Goal: Task Accomplishment & Management: Use online tool/utility

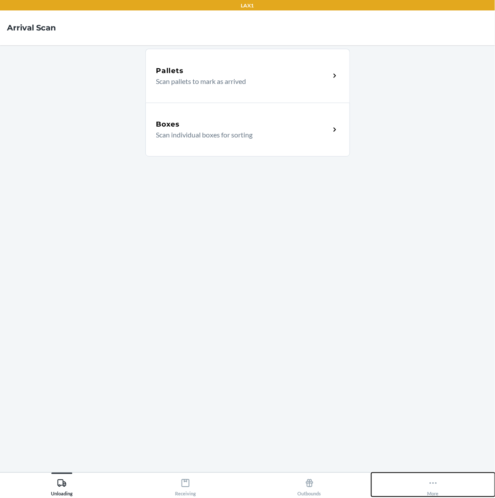
click at [443, 487] on button "More" at bounding box center [433, 485] width 124 height 24
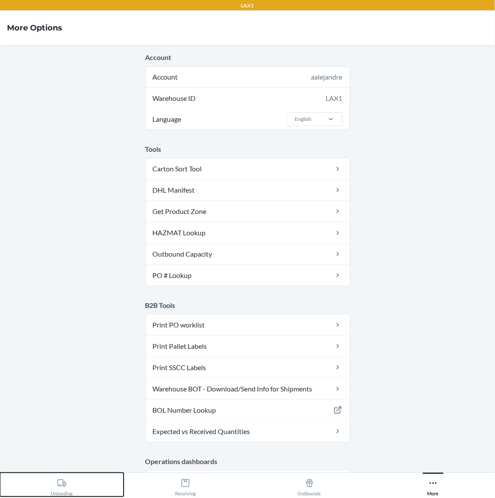
click at [90, 491] on button "Unloading" at bounding box center [62, 485] width 124 height 24
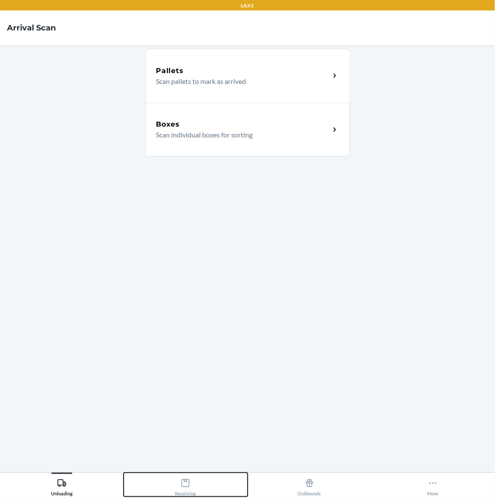
click at [159, 488] on button "Receiving" at bounding box center [186, 485] width 124 height 24
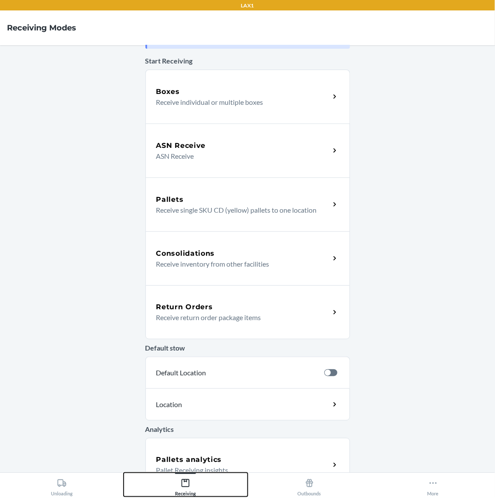
scroll to position [54, 0]
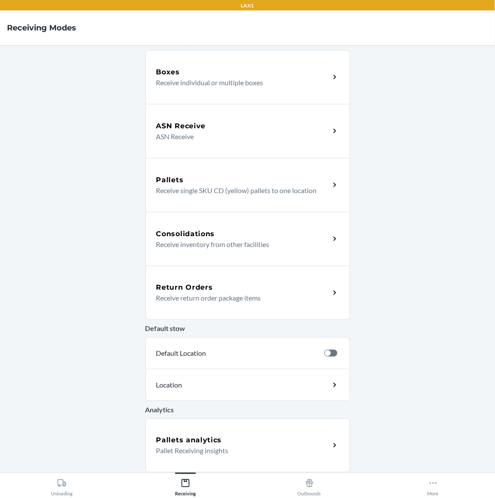
click at [215, 313] on div "Return Orders Receive return order package items" at bounding box center [247, 293] width 204 height 54
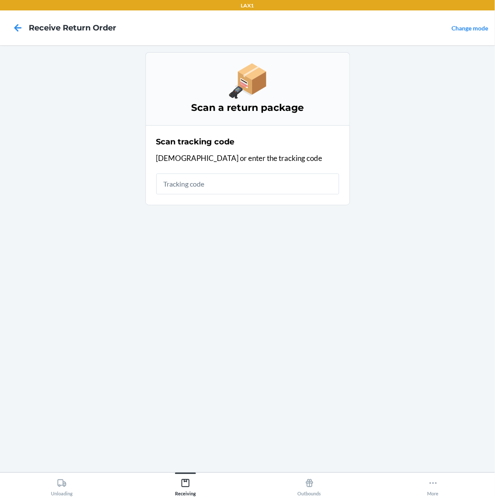
click at [223, 188] on input "text" at bounding box center [247, 184] width 183 height 21
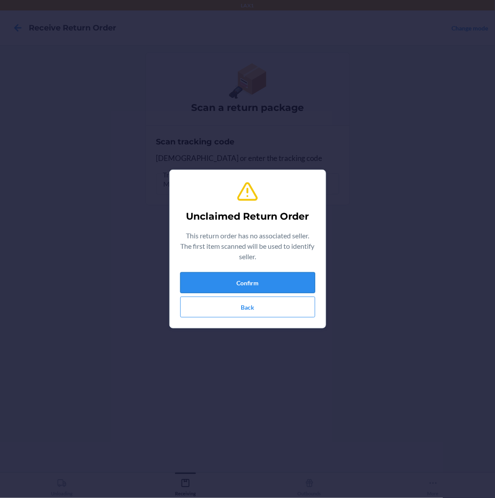
click at [235, 283] on button "Confirm" at bounding box center [247, 282] width 135 height 21
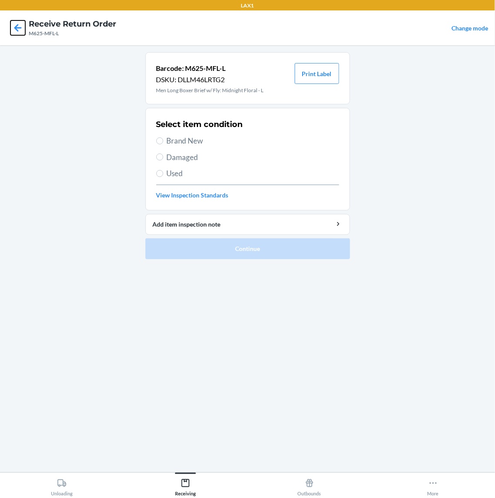
click at [18, 33] on icon at bounding box center [17, 27] width 15 height 15
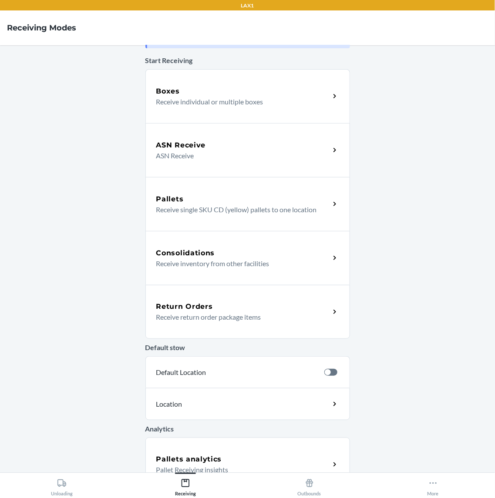
scroll to position [54, 0]
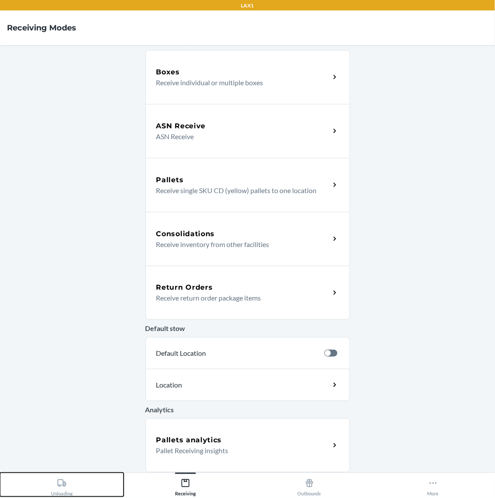
click at [83, 482] on button "Unloading" at bounding box center [62, 485] width 124 height 24
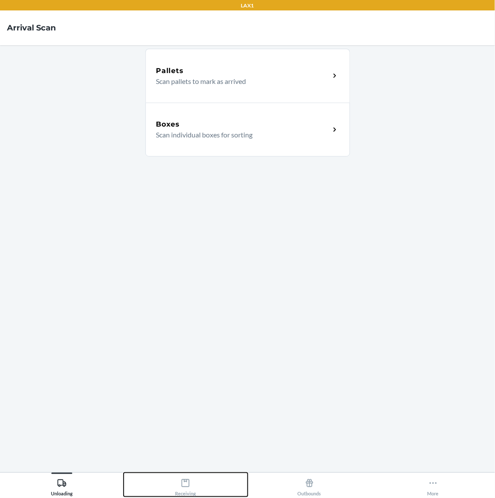
click at [185, 478] on div "Receiving" at bounding box center [185, 486] width 21 height 22
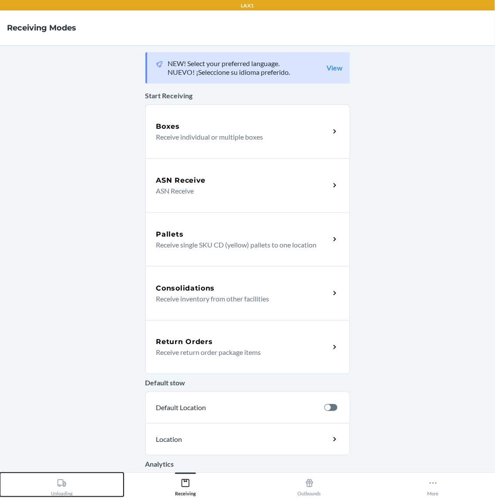
click at [82, 485] on button "Unloading" at bounding box center [62, 485] width 124 height 24
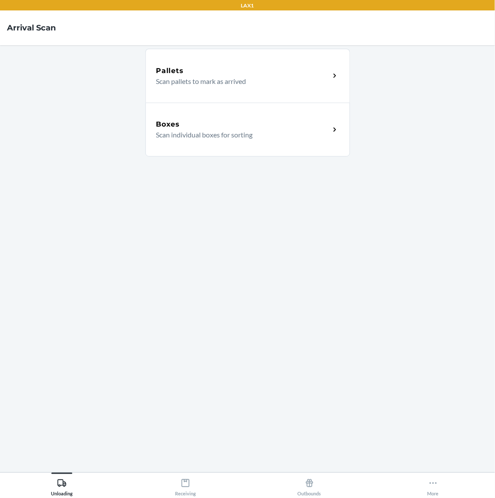
click at [255, 78] on p "Scan pallets to mark as arrived" at bounding box center [239, 81] width 167 height 10
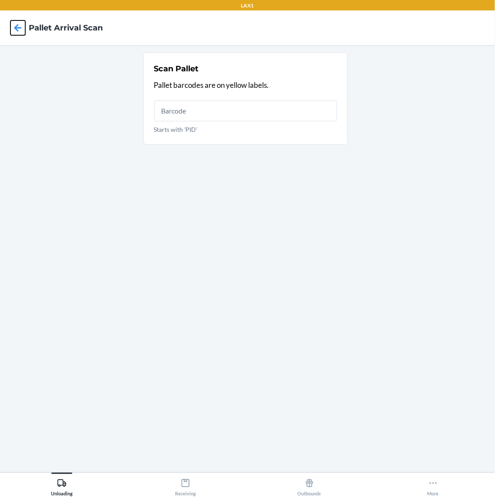
click at [19, 28] on icon at bounding box center [17, 27] width 7 height 7
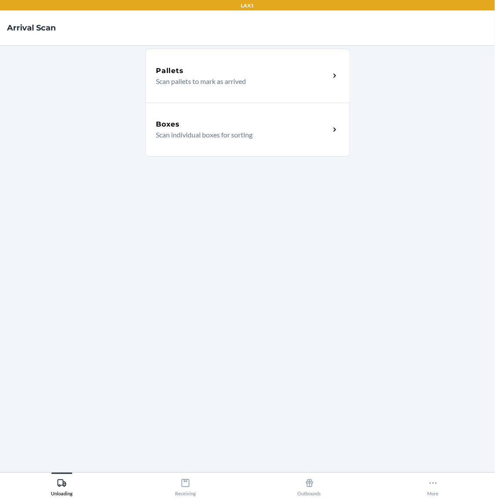
click at [241, 125] on div "Boxes" at bounding box center [243, 124] width 174 height 10
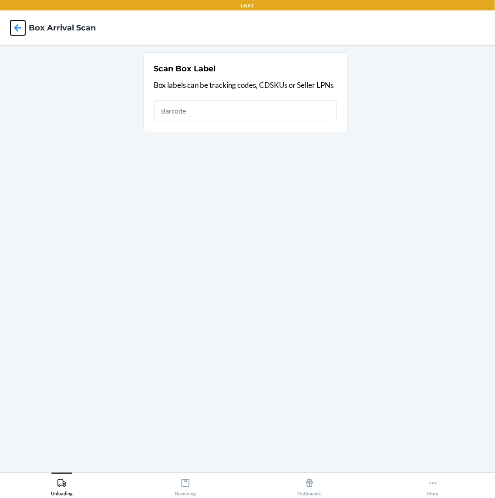
click at [15, 26] on icon at bounding box center [17, 27] width 15 height 15
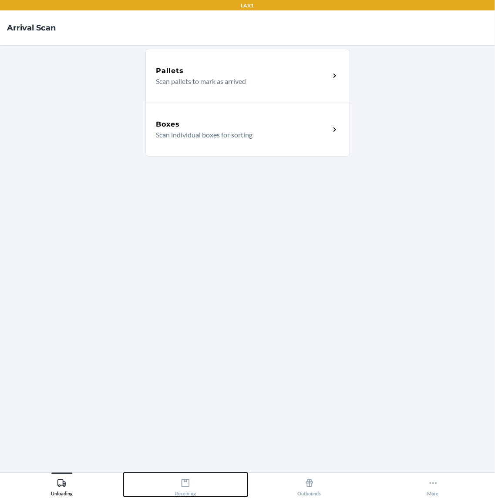
click at [197, 490] on button "Receiving" at bounding box center [186, 485] width 124 height 24
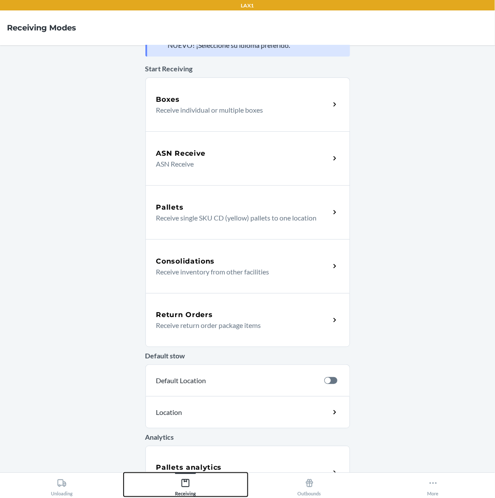
scroll to position [54, 0]
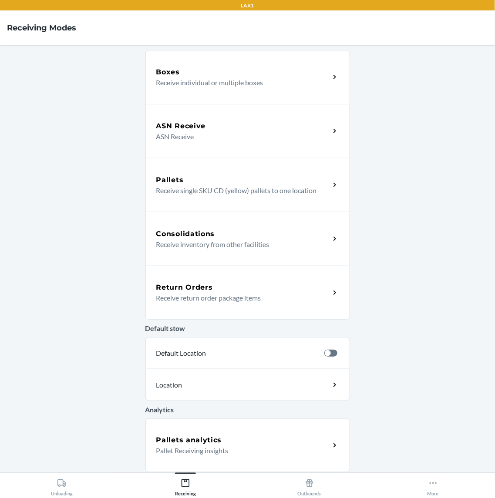
click at [189, 299] on p "Receive return order package items" at bounding box center [239, 298] width 167 height 10
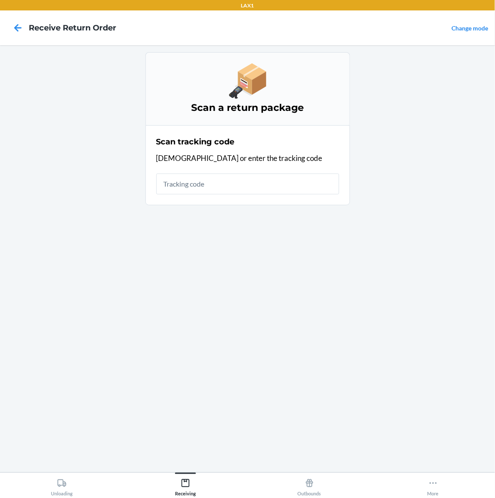
click at [202, 194] on input "text" at bounding box center [247, 184] width 183 height 21
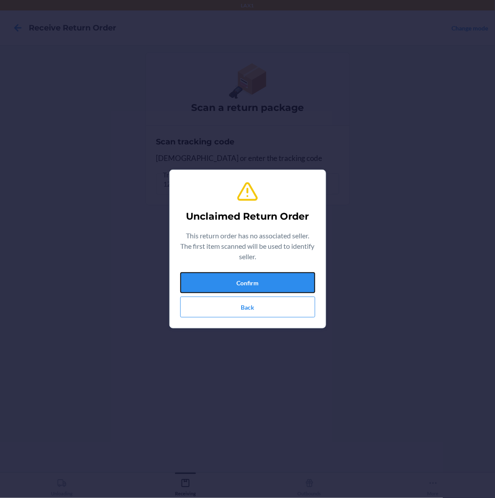
click at [248, 277] on button "Confirm" at bounding box center [247, 282] width 135 height 21
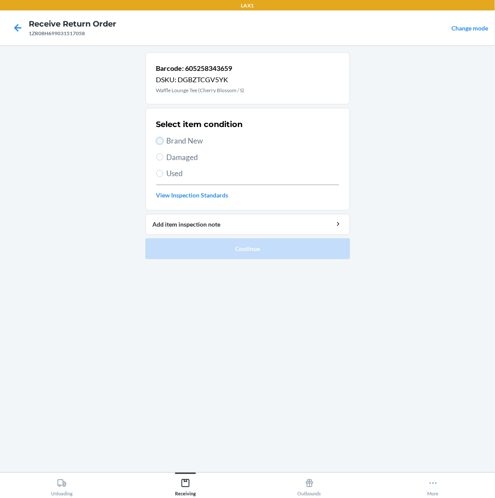
click at [161, 142] on input "Brand New" at bounding box center [159, 140] width 7 height 7
radio input "true"
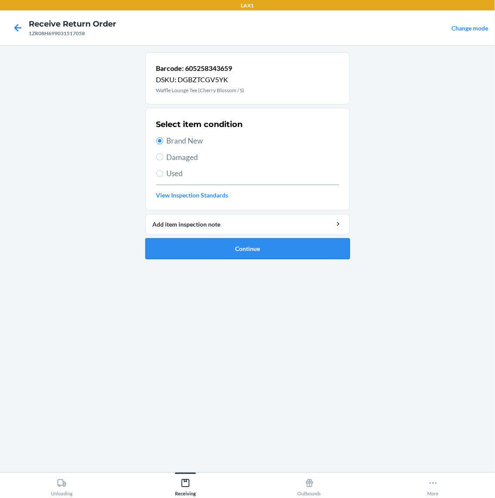
click at [241, 251] on button "Continue" at bounding box center [247, 248] width 204 height 21
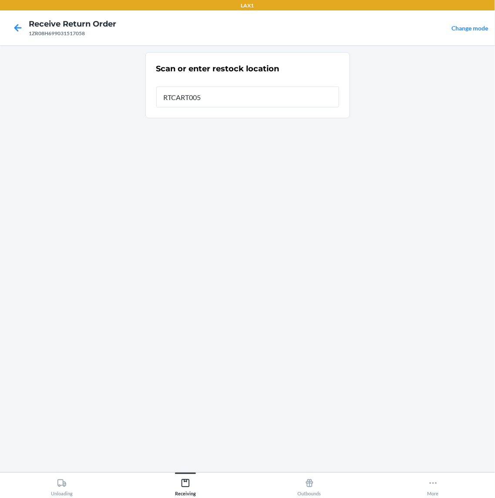
type input "RTCART005"
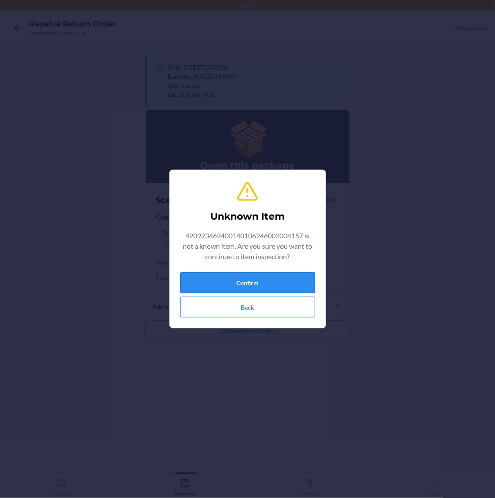
click at [271, 276] on button "Confirm" at bounding box center [247, 282] width 135 height 21
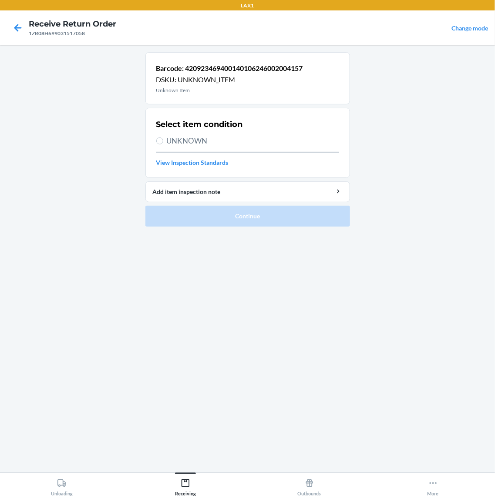
click at [199, 140] on span "UNKNOWN" at bounding box center [253, 140] width 172 height 11
click at [163, 140] on input "UNKNOWN" at bounding box center [159, 140] width 7 height 7
radio input "true"
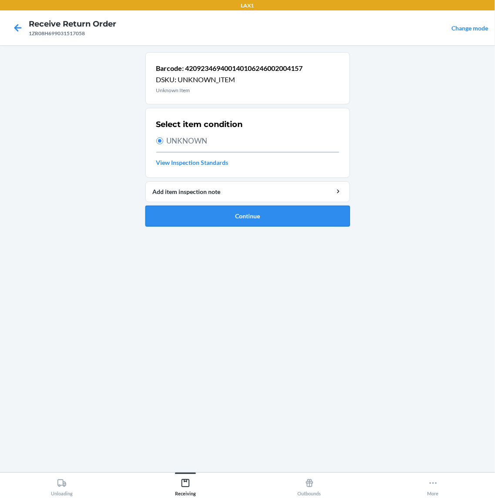
click at [231, 210] on button "Continue" at bounding box center [247, 216] width 204 height 21
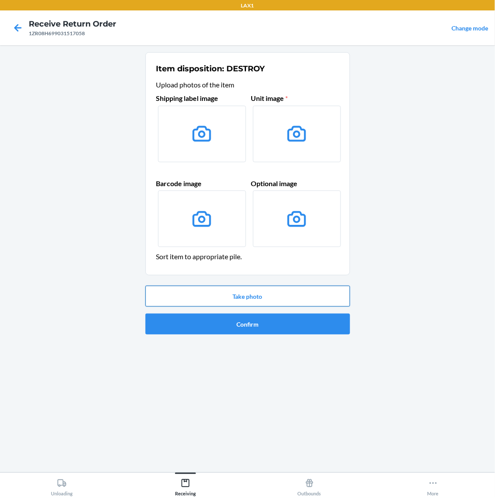
click at [247, 294] on button "Take photo" at bounding box center [247, 296] width 204 height 21
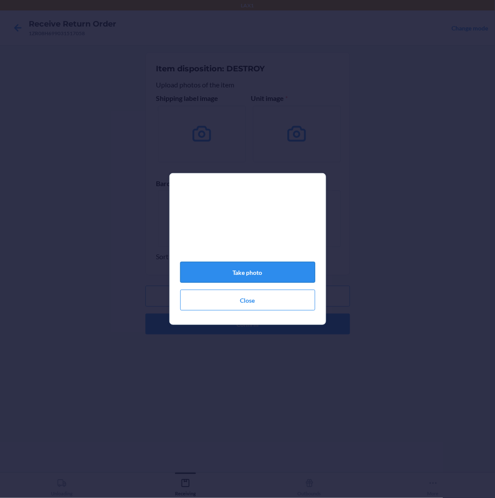
click at [289, 274] on button "Take photo" at bounding box center [247, 272] width 135 height 21
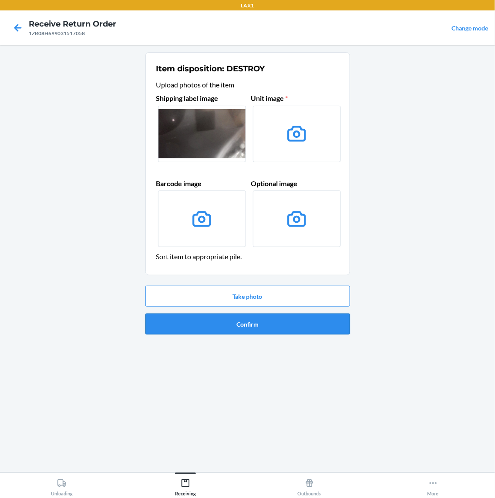
click at [307, 326] on button "Confirm" at bounding box center [247, 324] width 204 height 21
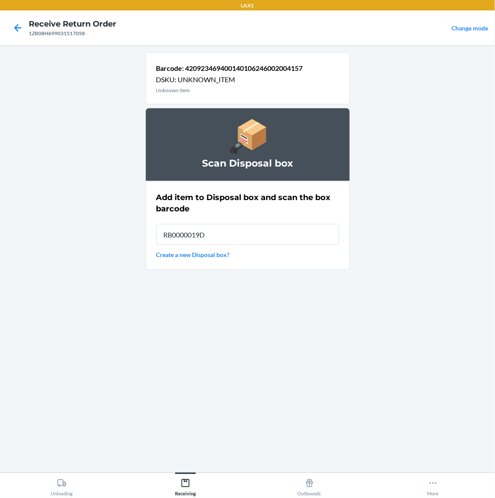
type input "RB0000019D0"
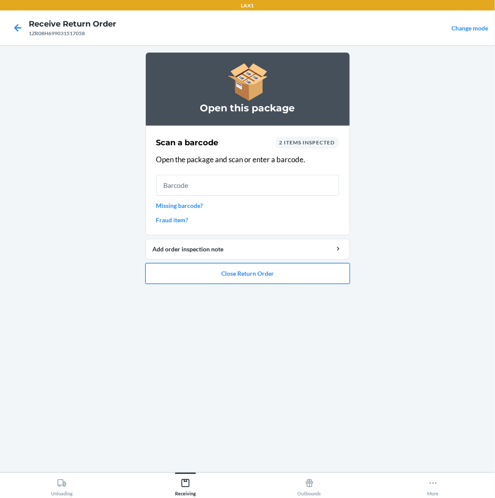
click at [232, 273] on button "Close Return Order" at bounding box center [247, 273] width 204 height 21
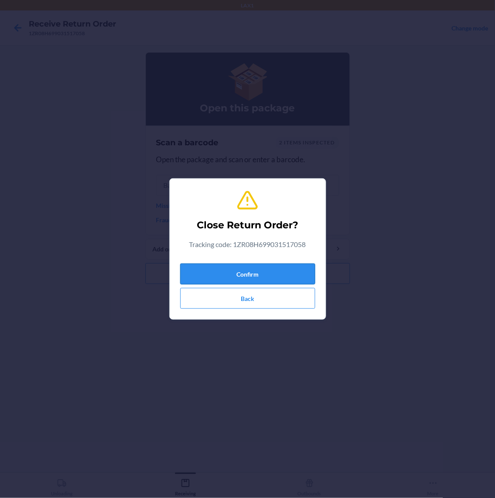
click at [264, 265] on button "Confirm" at bounding box center [247, 274] width 135 height 21
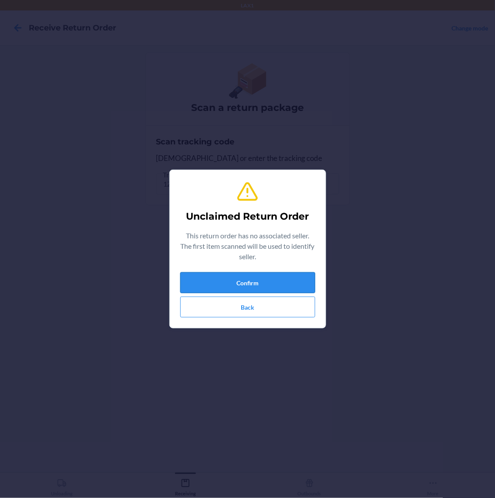
click at [278, 286] on button "Confirm" at bounding box center [247, 282] width 135 height 21
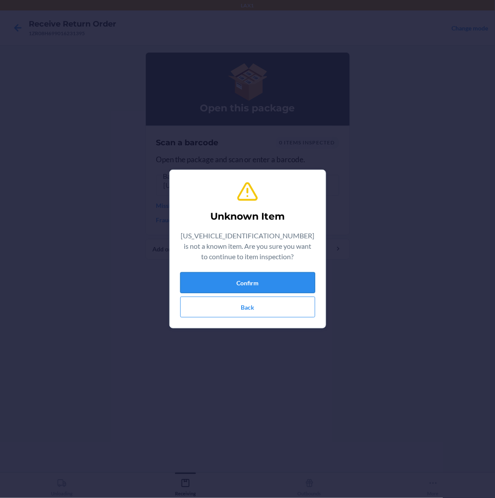
click at [286, 277] on button "Confirm" at bounding box center [247, 282] width 135 height 21
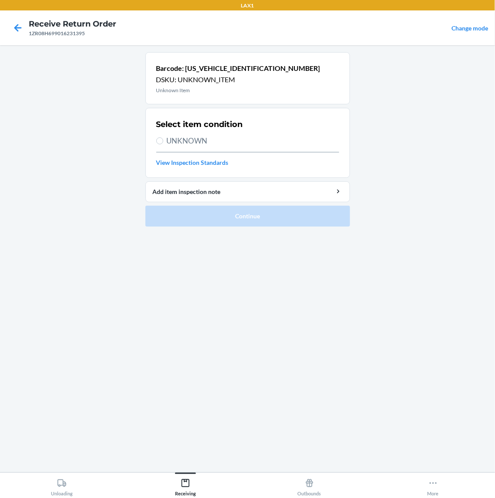
click at [184, 142] on span "UNKNOWN" at bounding box center [253, 140] width 172 height 11
click at [163, 142] on input "UNKNOWN" at bounding box center [159, 140] width 7 height 7
radio input "true"
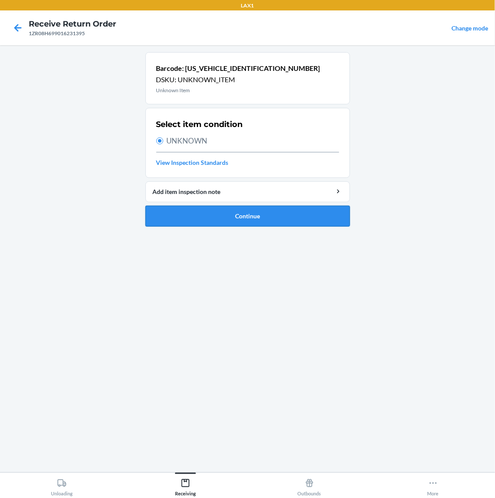
click at [263, 218] on button "Continue" at bounding box center [247, 216] width 204 height 21
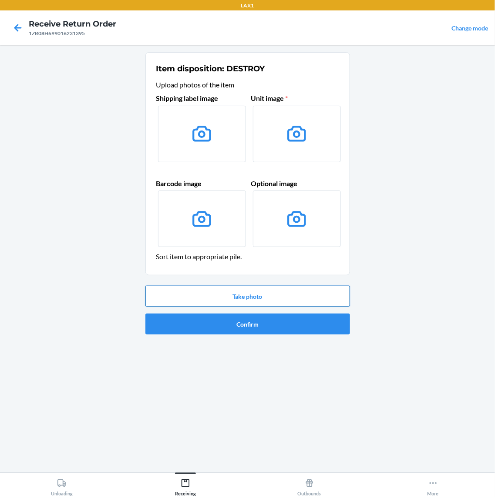
click at [291, 301] on button "Take photo" at bounding box center [247, 296] width 204 height 21
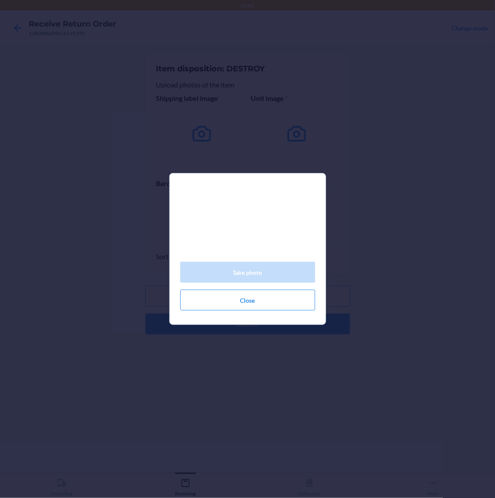
click at [292, 323] on section "Take photo Close" at bounding box center [247, 249] width 157 height 152
click at [290, 304] on button "Close" at bounding box center [247, 300] width 135 height 21
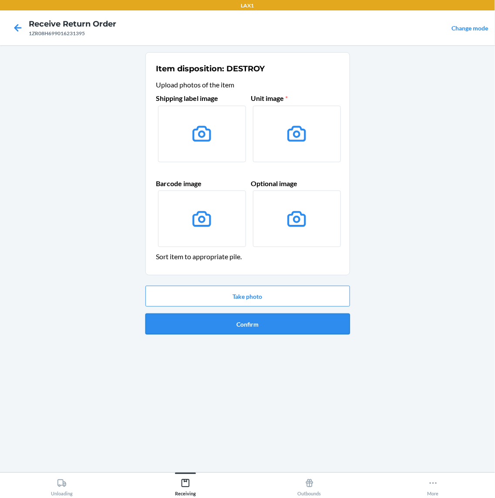
click at [288, 334] on button "Confirm" at bounding box center [247, 324] width 204 height 21
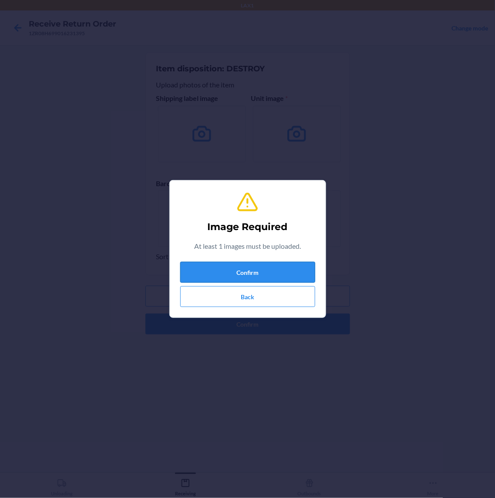
click at [268, 270] on button "Confirm" at bounding box center [247, 272] width 135 height 21
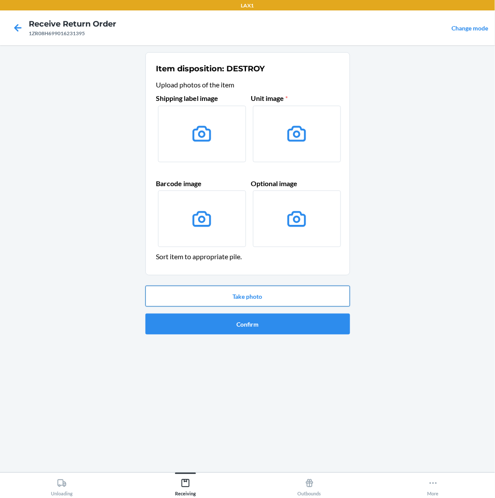
click at [273, 303] on button "Take photo" at bounding box center [247, 296] width 204 height 21
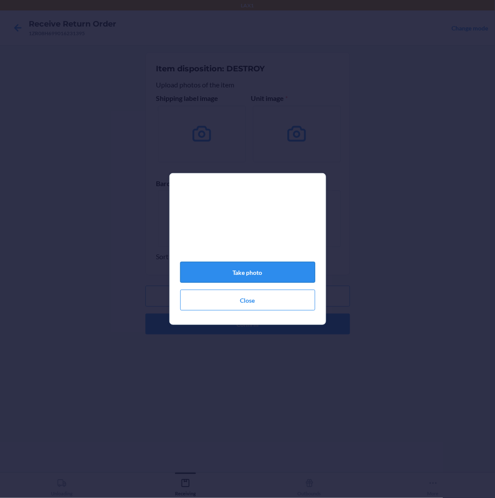
click at [274, 275] on button "Take photo" at bounding box center [247, 272] width 135 height 21
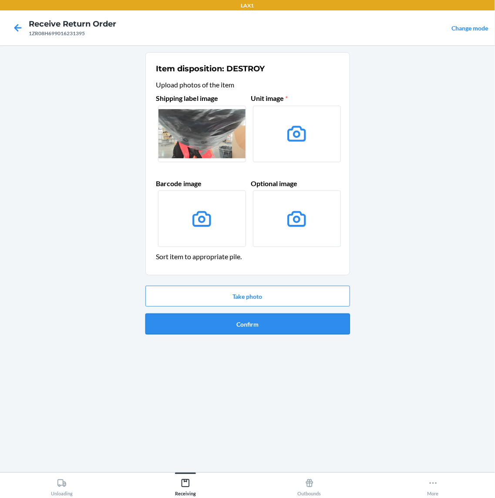
click at [251, 330] on button "Confirm" at bounding box center [247, 324] width 204 height 21
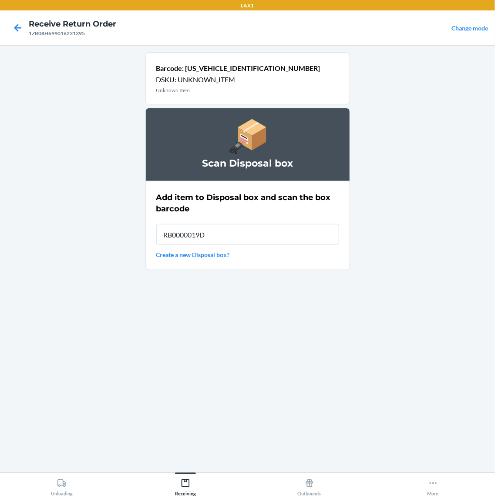
type input "RB0000019D0"
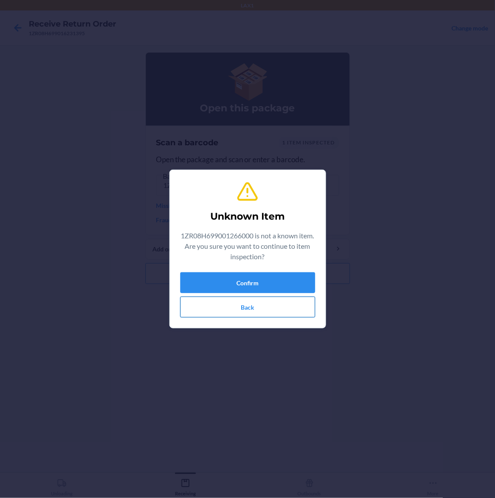
click at [251, 309] on button "Back" at bounding box center [247, 307] width 135 height 21
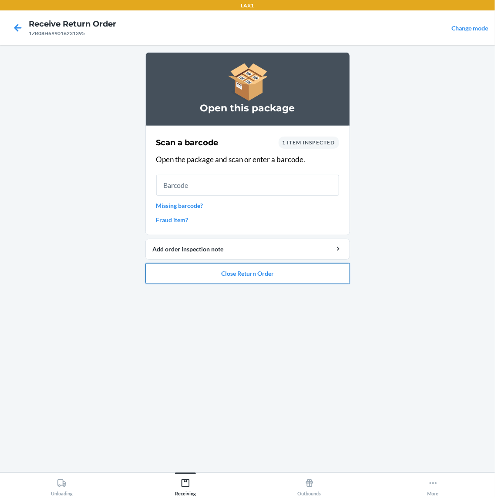
click at [260, 275] on button "Close Return Order" at bounding box center [247, 273] width 204 height 21
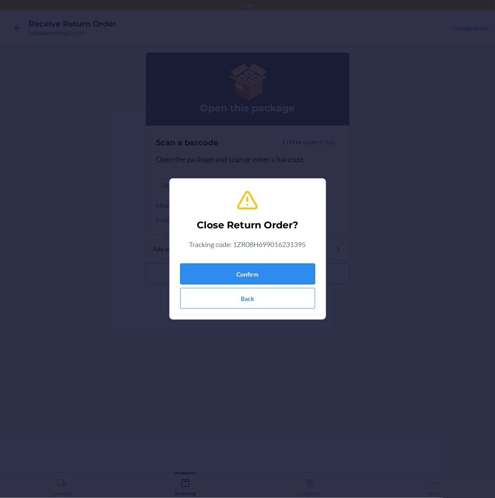
click at [260, 275] on button "Confirm" at bounding box center [247, 274] width 135 height 21
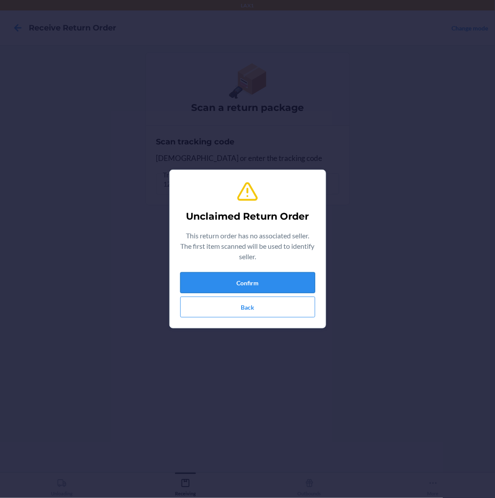
click at [266, 284] on button "Confirm" at bounding box center [247, 282] width 135 height 21
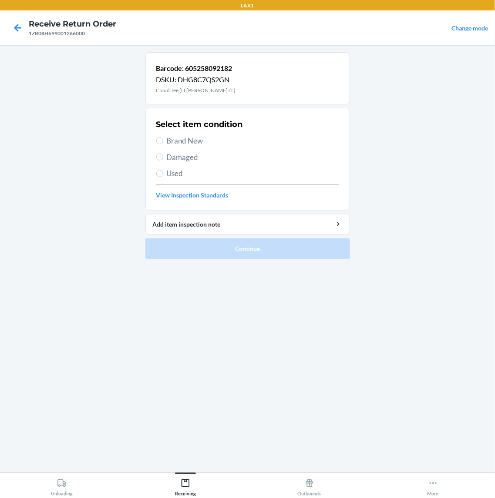
click at [207, 173] on span "Used" at bounding box center [253, 173] width 172 height 11
click at [163, 173] on input "Used" at bounding box center [159, 173] width 7 height 7
radio input "true"
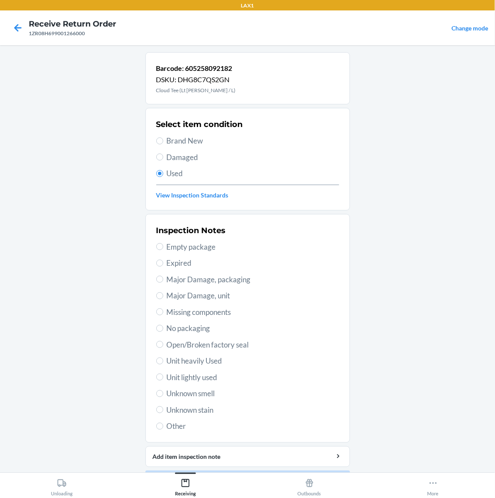
click at [202, 373] on span "Unit lightly used" at bounding box center [253, 377] width 172 height 11
click at [163, 374] on input "Unit lightly used" at bounding box center [159, 377] width 7 height 7
radio input "true"
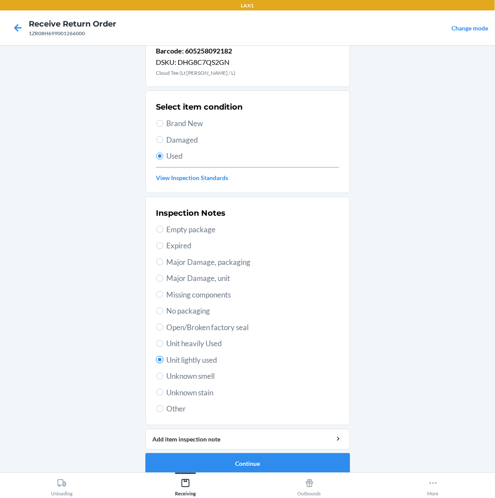
scroll to position [26, 0]
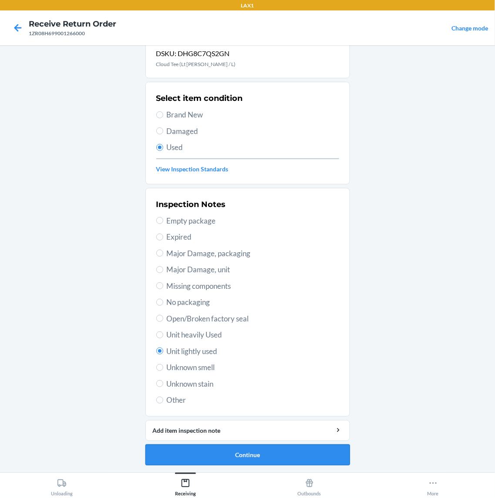
click at [284, 453] on button "Continue" at bounding box center [247, 455] width 204 height 21
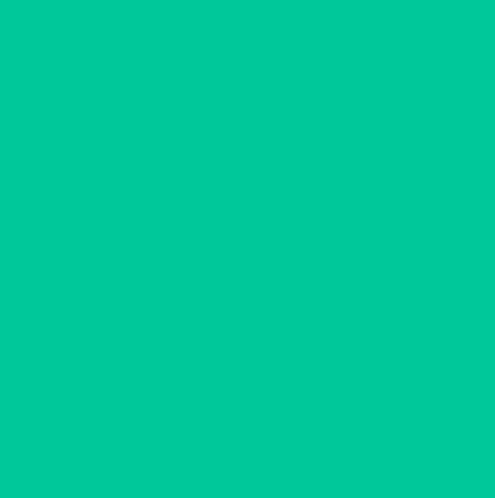
scroll to position [0, 0]
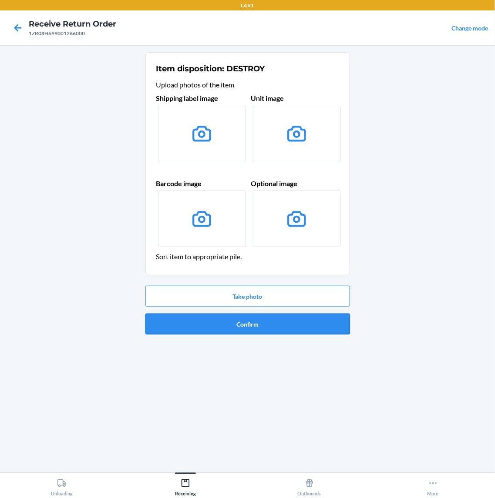
click at [216, 318] on button "Confirm" at bounding box center [247, 324] width 204 height 21
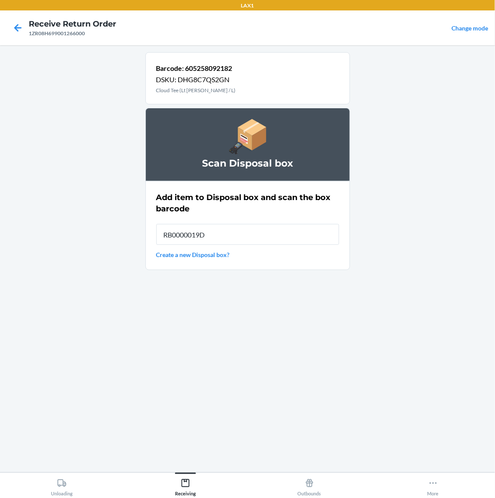
type input "RB0000019D0"
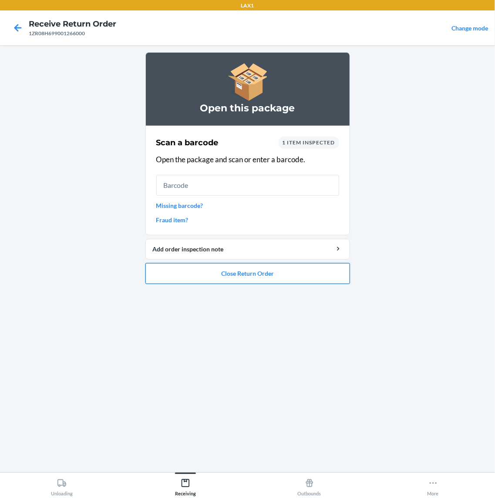
click at [316, 265] on button "Close Return Order" at bounding box center [247, 273] width 204 height 21
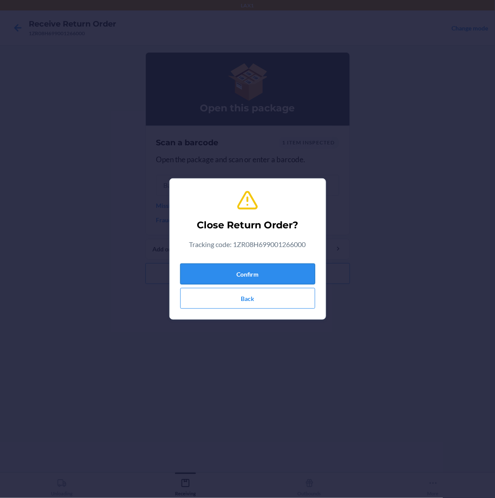
click at [301, 273] on button "Confirm" at bounding box center [247, 274] width 135 height 21
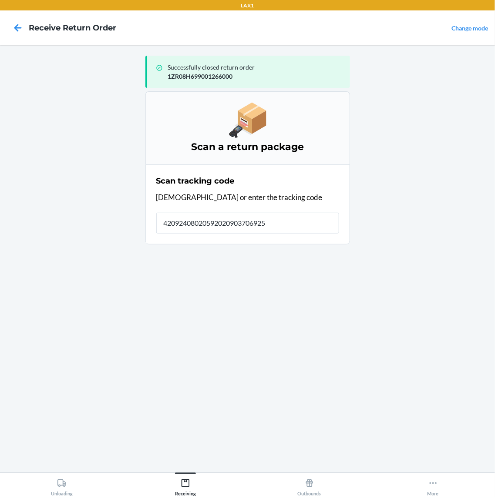
type input "420924080205920209037069250"
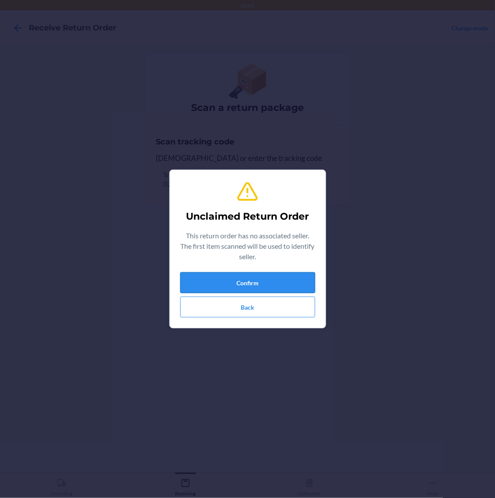
click at [282, 281] on button "Confirm" at bounding box center [247, 282] width 135 height 21
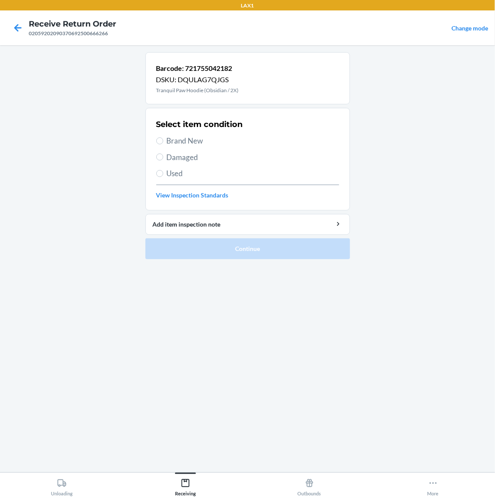
click at [174, 174] on span "Used" at bounding box center [253, 173] width 172 height 11
click at [163, 174] on input "Used" at bounding box center [159, 173] width 7 height 7
radio input "true"
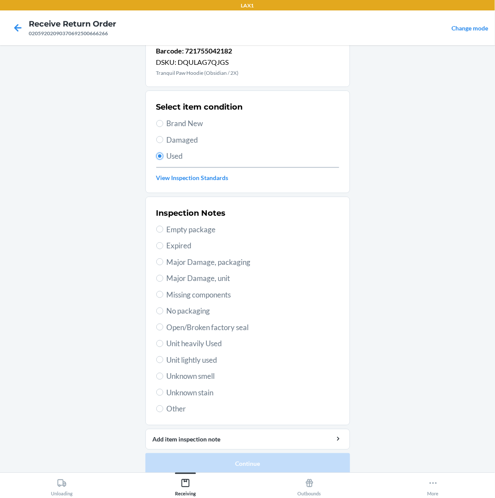
scroll to position [26, 0]
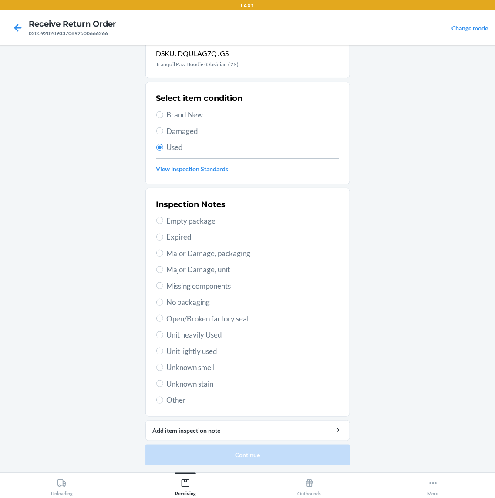
click at [176, 349] on span "Unit lightly used" at bounding box center [253, 351] width 172 height 11
click at [163, 349] on input "Unit lightly used" at bounding box center [159, 351] width 7 height 7
radio input "true"
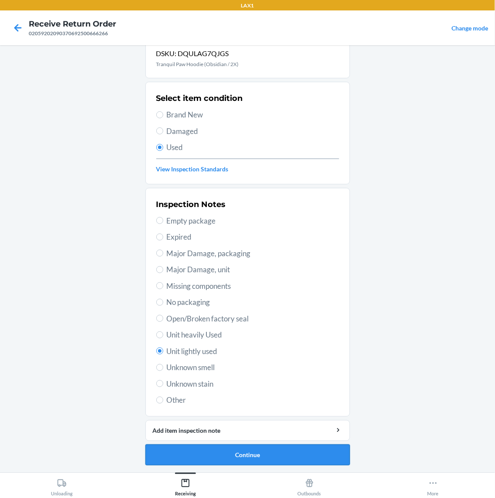
click at [321, 453] on button "Continue" at bounding box center [247, 455] width 204 height 21
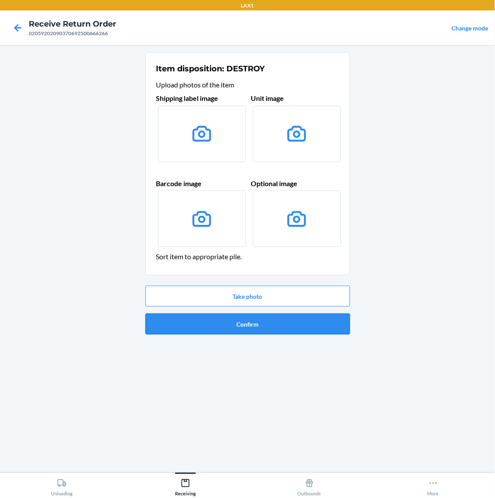
click at [291, 323] on button "Confirm" at bounding box center [247, 324] width 204 height 21
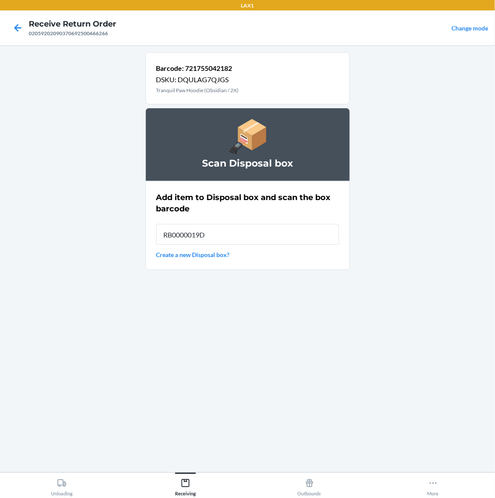
type input "RB0000019D0"
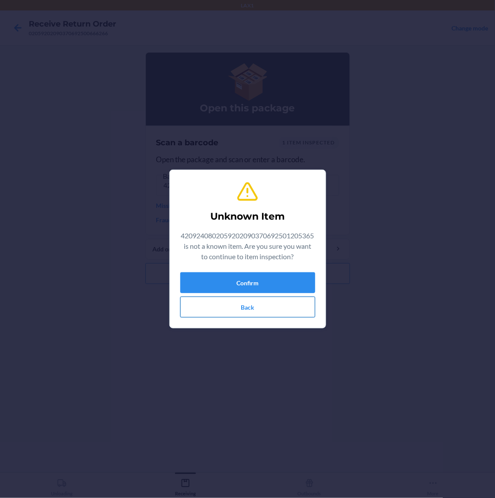
click at [309, 299] on button "Back" at bounding box center [247, 307] width 135 height 21
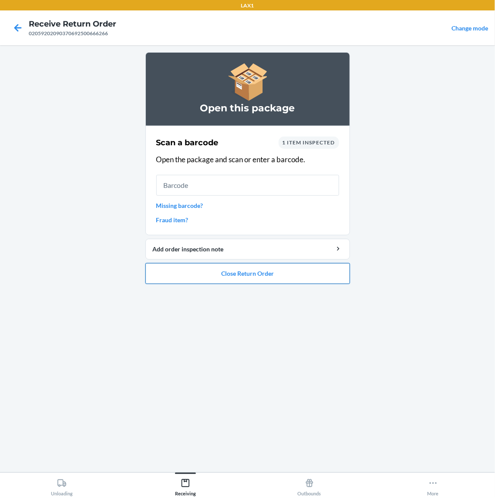
click at [275, 279] on button "Close Return Order" at bounding box center [247, 273] width 204 height 21
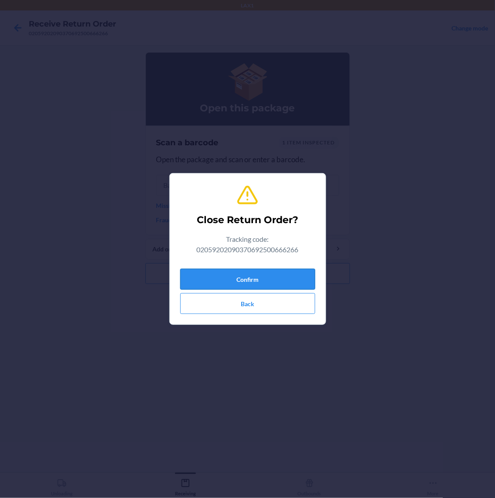
click at [278, 280] on button "Confirm" at bounding box center [247, 279] width 135 height 21
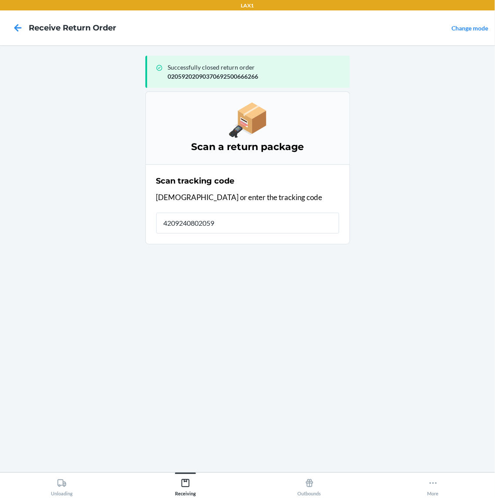
type input "42092408020592"
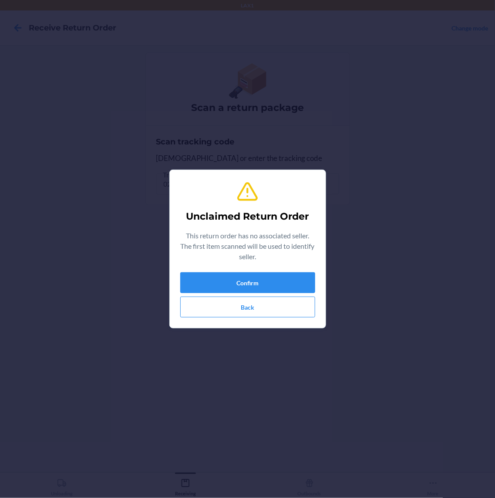
click at [246, 155] on div "Unclaimed Return Order This return order has no associated seller. The first it…" at bounding box center [247, 249] width 495 height 498
click at [310, 286] on button "Confirm" at bounding box center [247, 282] width 135 height 21
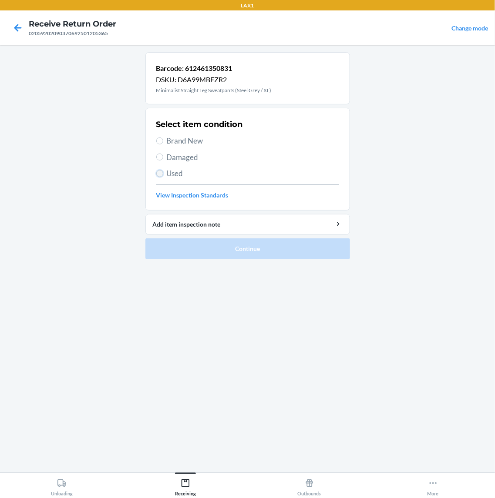
click at [161, 175] on input "Used" at bounding box center [159, 173] width 7 height 7
radio input "true"
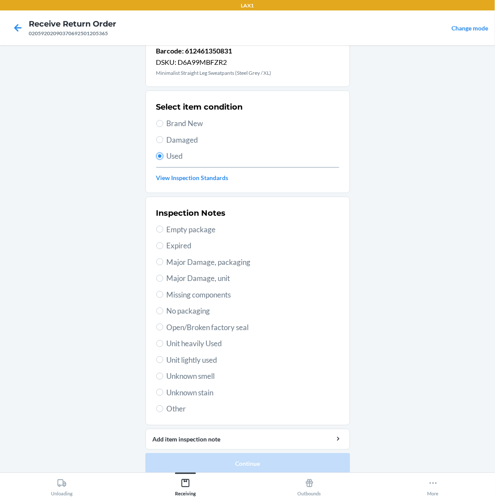
scroll to position [26, 0]
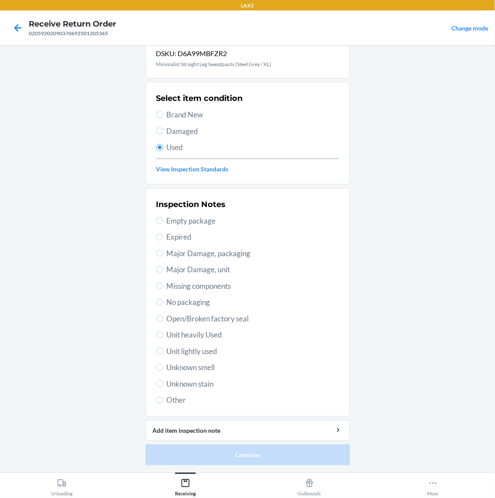
click at [214, 347] on span "Unit lightly used" at bounding box center [253, 351] width 172 height 11
click at [163, 348] on input "Unit lightly used" at bounding box center [159, 351] width 7 height 7
radio input "true"
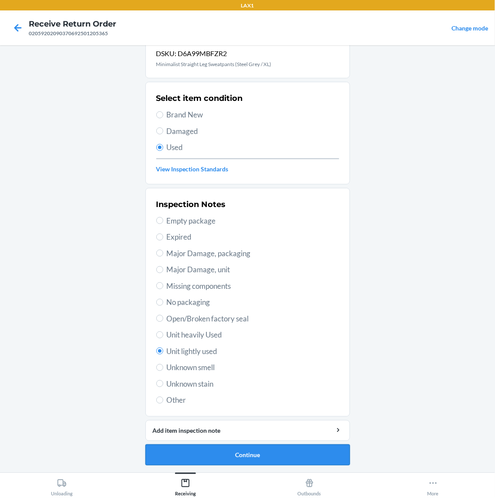
click at [265, 458] on button "Continue" at bounding box center [247, 455] width 204 height 21
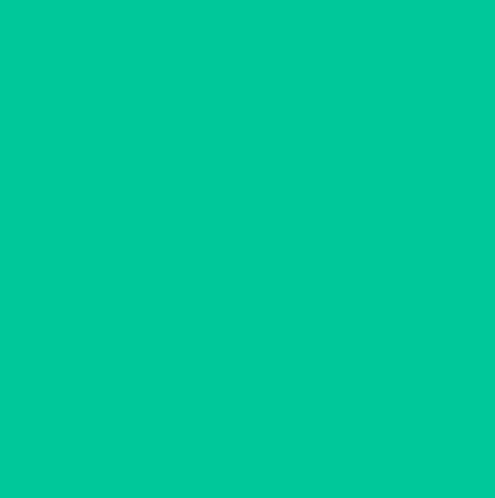
scroll to position [0, 0]
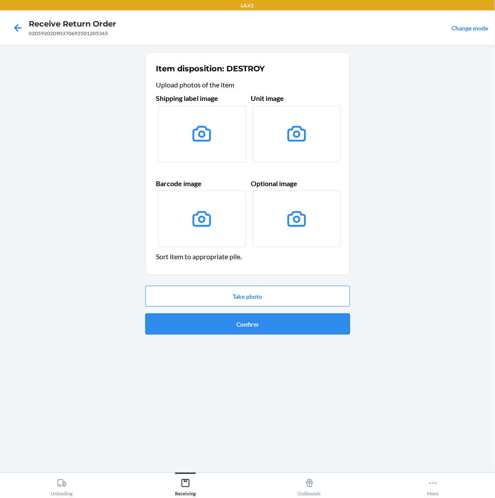
click at [281, 314] on button "Confirm" at bounding box center [247, 324] width 204 height 21
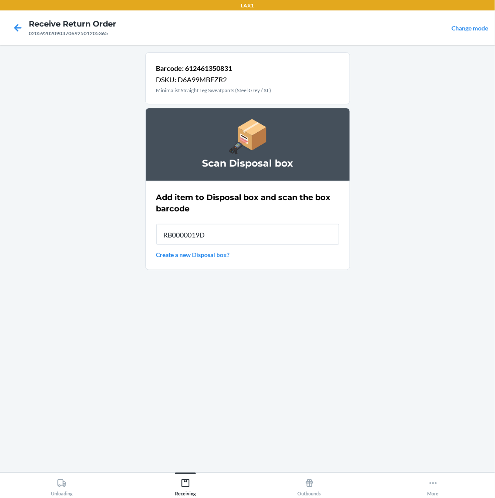
type input "RB0000019D0"
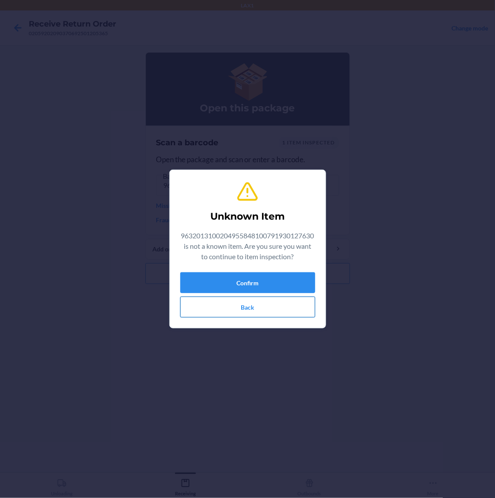
click at [257, 306] on button "Back" at bounding box center [247, 307] width 135 height 21
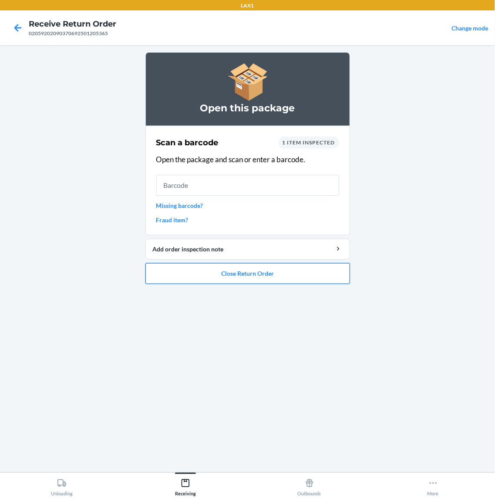
click at [257, 275] on button "Close Return Order" at bounding box center [247, 273] width 204 height 21
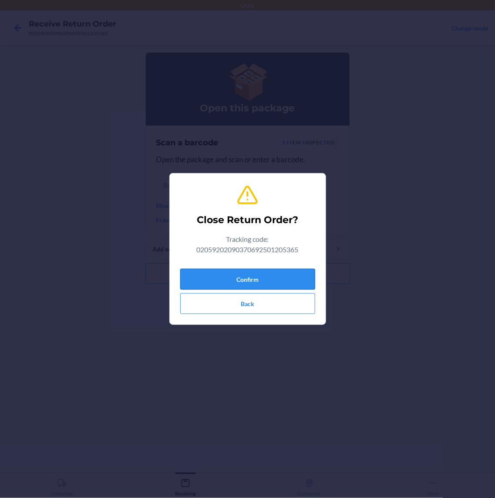
click at [262, 287] on button "Confirm" at bounding box center [247, 279] width 135 height 21
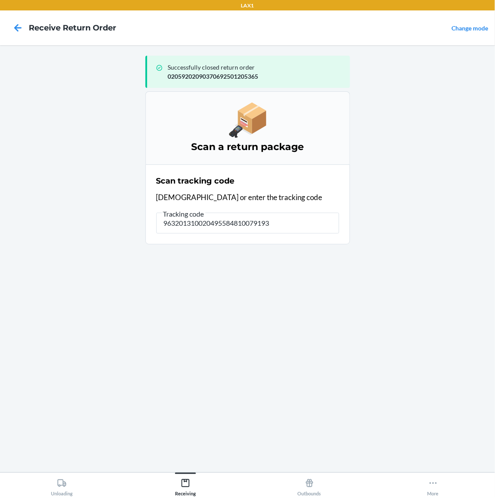
type input "9632013100204955848100791930"
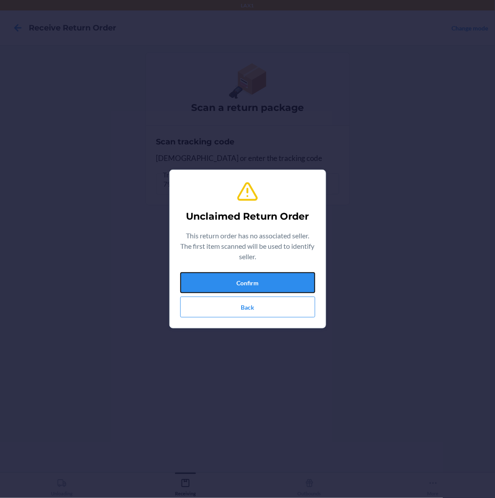
click at [270, 280] on button "Confirm" at bounding box center [247, 282] width 135 height 21
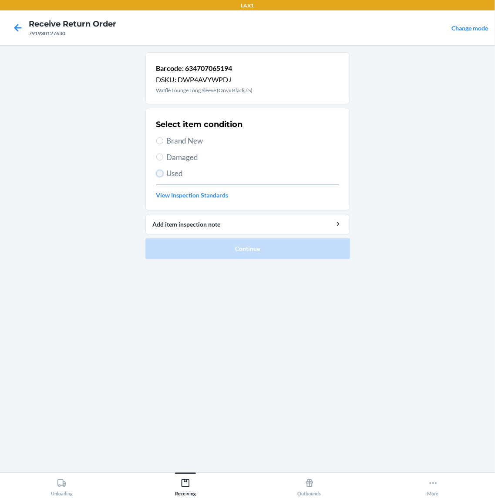
click at [157, 175] on input "Used" at bounding box center [159, 173] width 7 height 7
radio input "true"
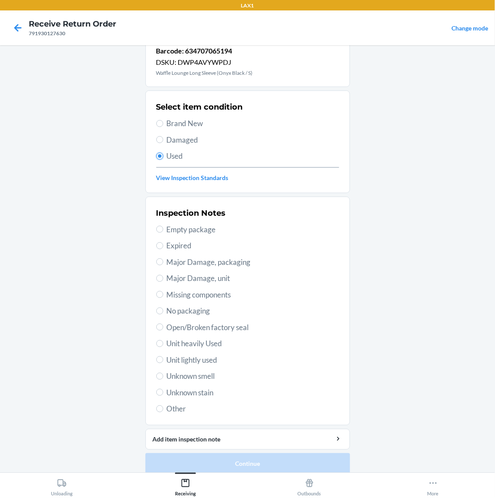
scroll to position [26, 0]
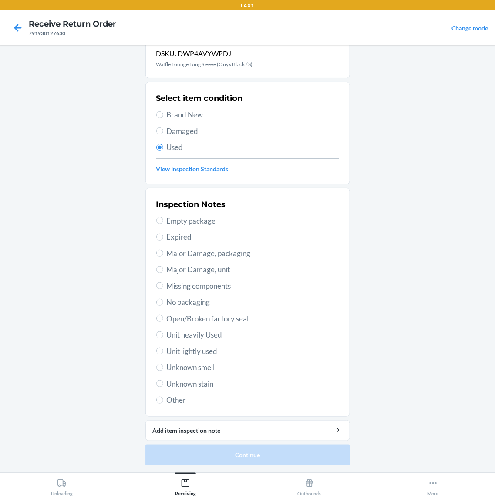
click at [175, 353] on span "Unit lightly used" at bounding box center [253, 351] width 172 height 11
click at [163, 353] on input "Unit lightly used" at bounding box center [159, 351] width 7 height 7
radio input "true"
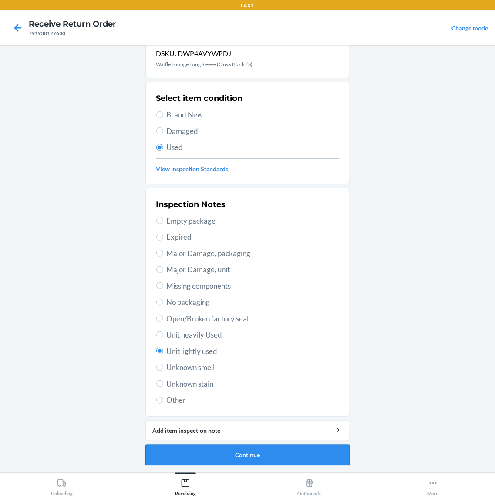
click at [231, 448] on button "Continue" at bounding box center [247, 455] width 204 height 21
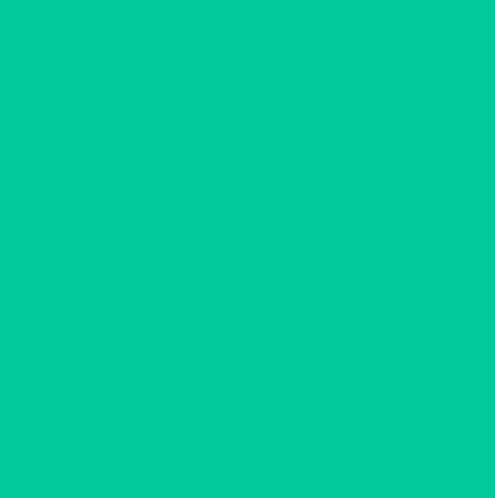
scroll to position [0, 0]
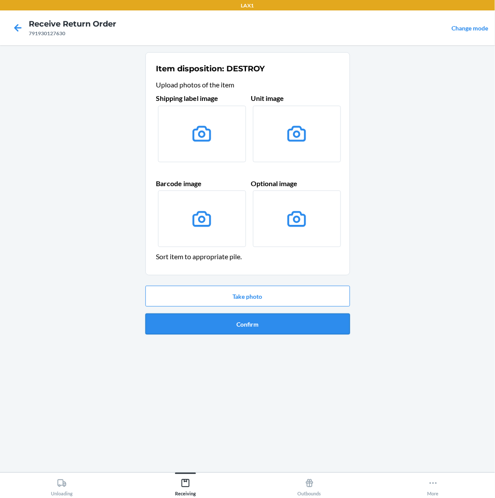
click at [322, 316] on button "Confirm" at bounding box center [247, 324] width 204 height 21
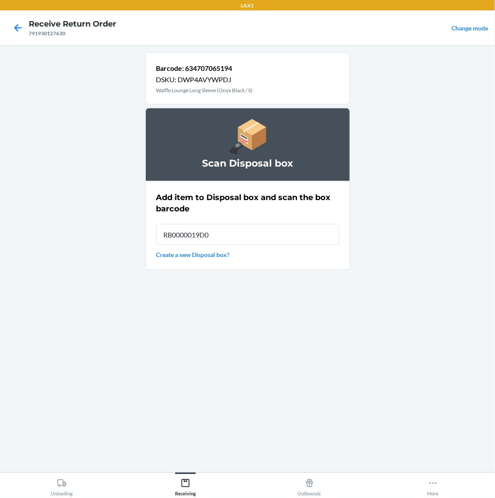
type input "RB0000019D0"
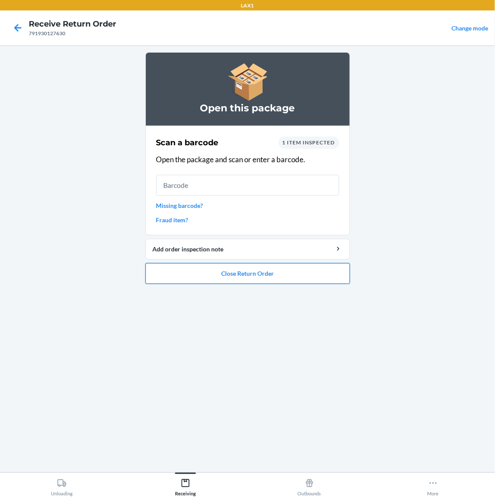
click at [221, 267] on button "Close Return Order" at bounding box center [247, 273] width 204 height 21
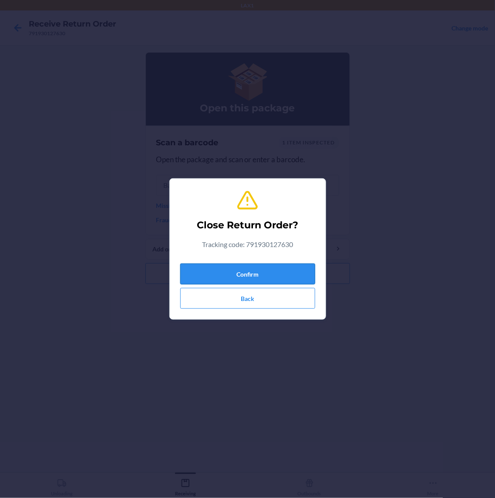
click at [268, 279] on button "Confirm" at bounding box center [247, 274] width 135 height 21
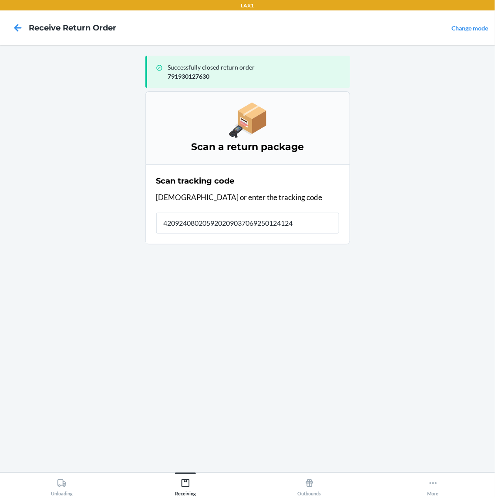
type input "4209240802059202090370692501241240"
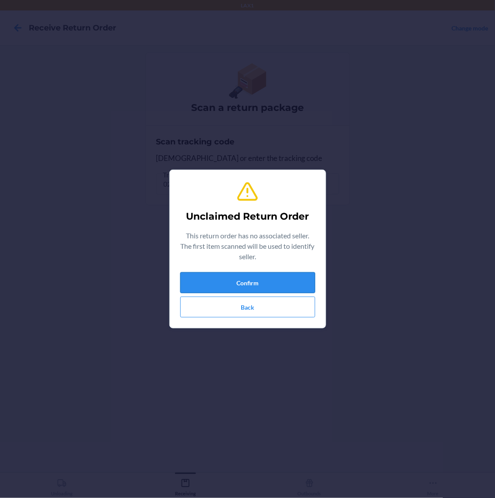
click at [263, 288] on button "Confirm" at bounding box center [247, 282] width 135 height 21
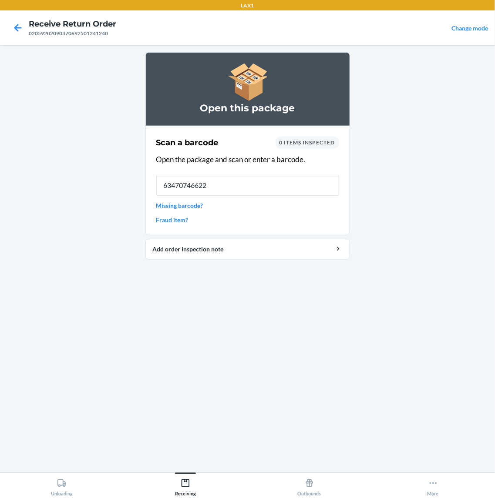
type input "[CREDIT_CARD_NUMBER]"
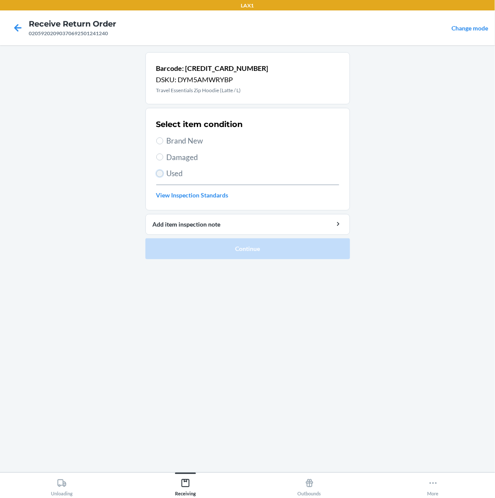
click at [160, 174] on input "Used" at bounding box center [159, 173] width 7 height 7
radio input "true"
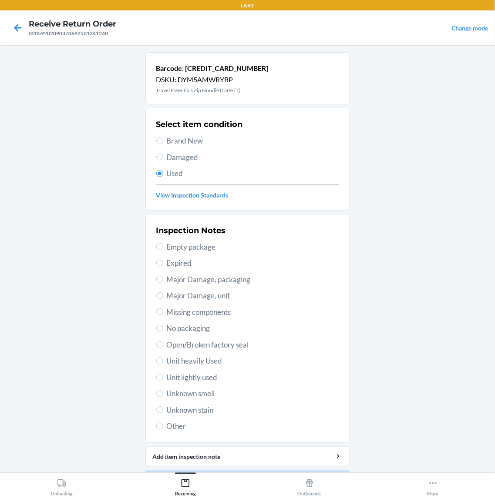
click at [199, 379] on span "Unit lightly used" at bounding box center [253, 377] width 172 height 11
click at [163, 379] on input "Unit lightly used" at bounding box center [159, 377] width 7 height 7
radio input "true"
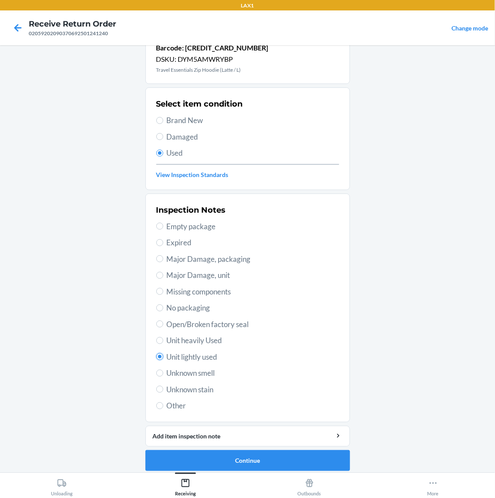
scroll to position [26, 0]
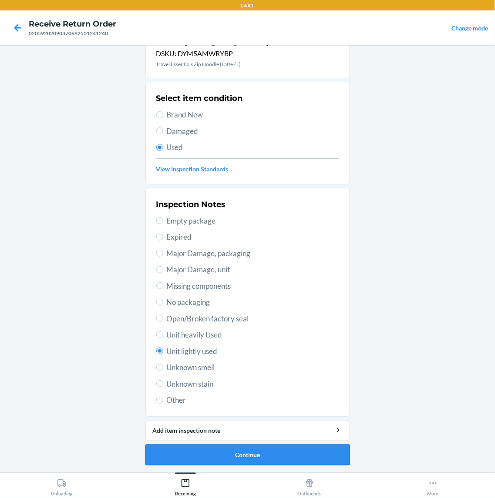
click at [243, 450] on button "Continue" at bounding box center [247, 455] width 204 height 21
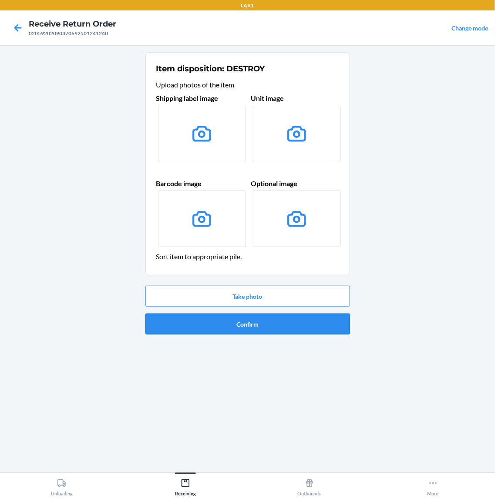
click at [318, 327] on button "Confirm" at bounding box center [247, 324] width 204 height 21
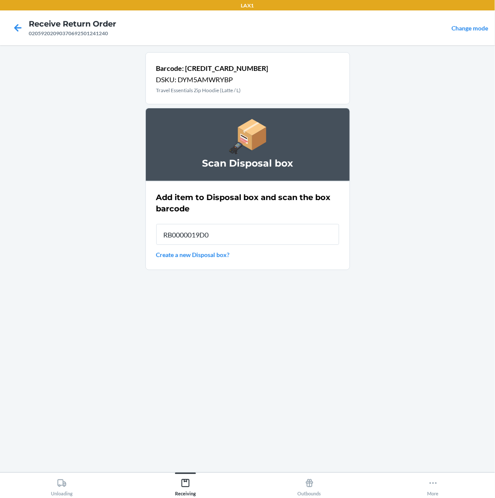
type input "RB0000019D0"
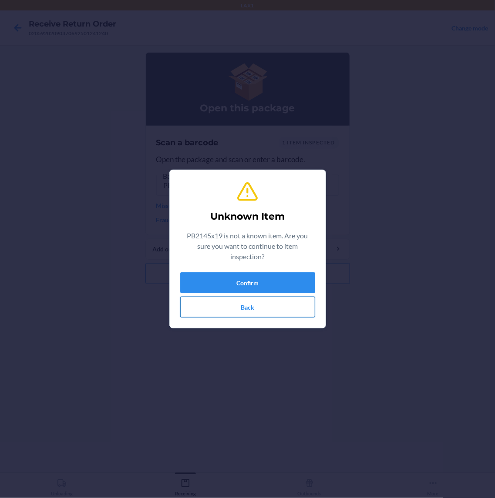
click at [261, 305] on button "Back" at bounding box center [247, 307] width 135 height 21
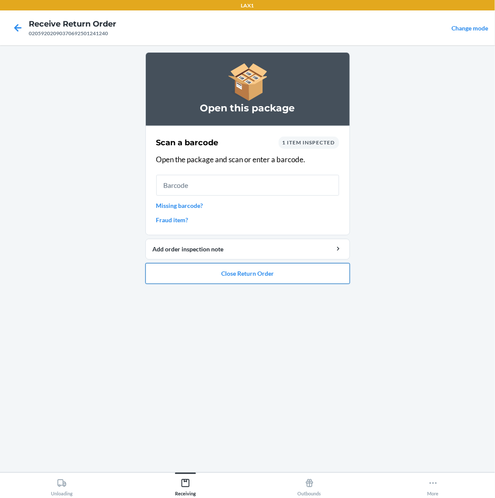
click at [253, 280] on button "Close Return Order" at bounding box center [247, 273] width 204 height 21
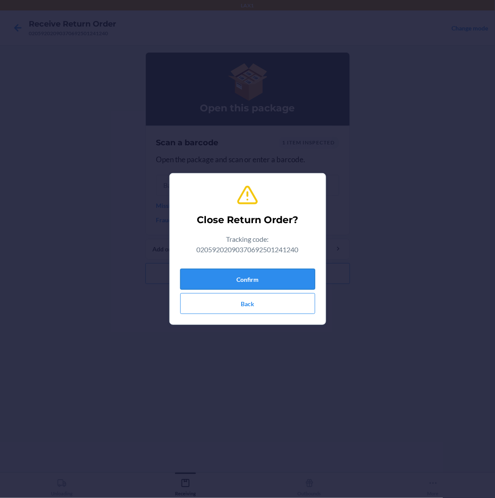
click at [254, 273] on button "Confirm" at bounding box center [247, 279] width 135 height 21
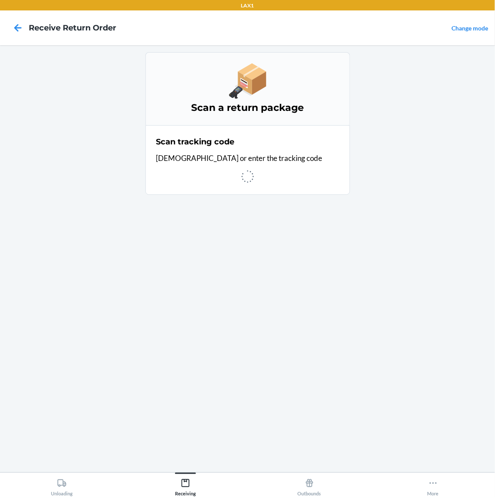
drag, startPoint x: 335, startPoint y: 389, endPoint x: 329, endPoint y: 364, distance: 26.4
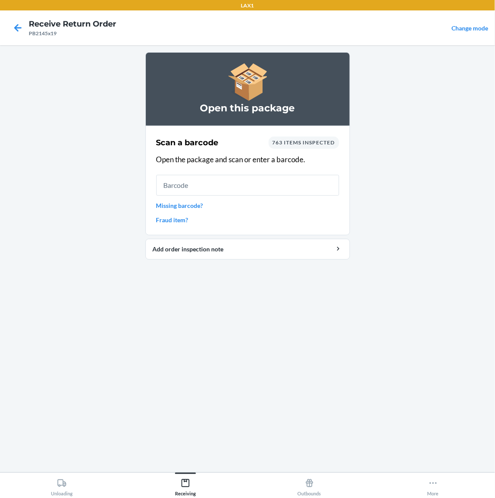
drag, startPoint x: 329, startPoint y: 364, endPoint x: 207, endPoint y: 308, distance: 133.9
click at [207, 308] on div "Open this package Scan a barcode 763 items inspected Open the package and scan …" at bounding box center [247, 258] width 204 height 413
click at [174, 192] on input "text" at bounding box center [247, 185] width 183 height 21
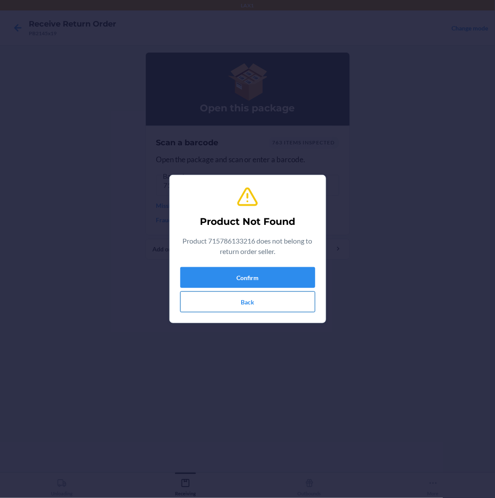
click at [253, 304] on button "Back" at bounding box center [247, 301] width 135 height 21
click at [249, 304] on button "Back" at bounding box center [247, 301] width 135 height 21
click at [249, 305] on button "Back" at bounding box center [247, 301] width 135 height 21
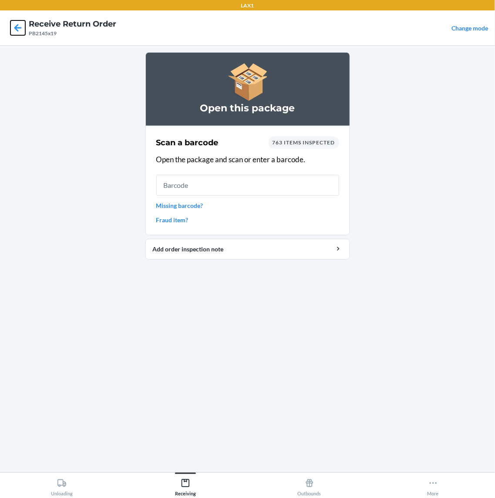
click at [15, 32] on icon at bounding box center [17, 27] width 15 height 15
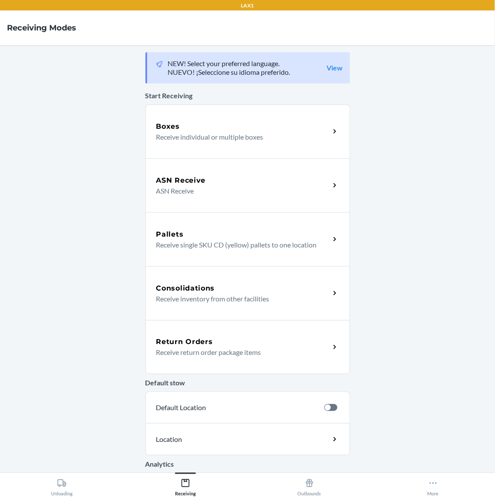
click at [247, 361] on div "Return Orders Receive return order package items" at bounding box center [247, 347] width 204 height 54
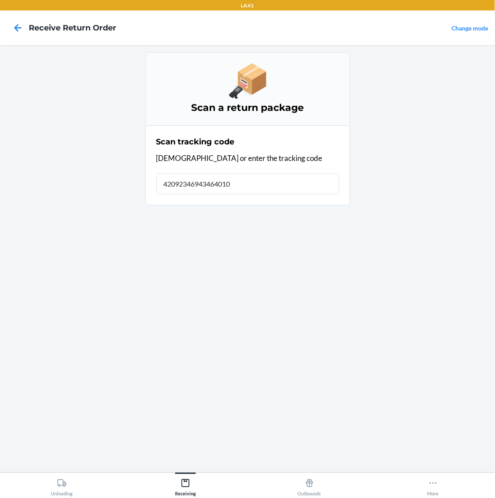
type input "420923469434640106"
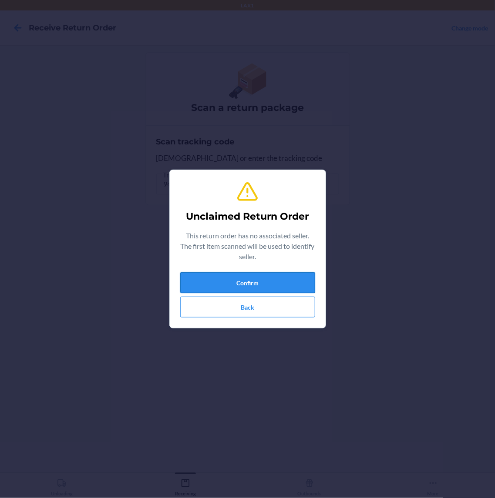
click at [277, 278] on button "Confirm" at bounding box center [247, 282] width 135 height 21
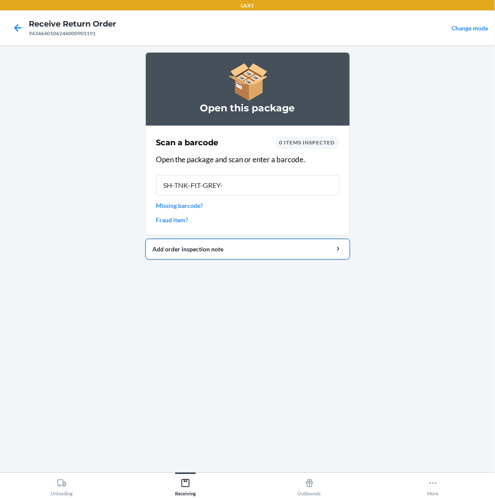
type input "SH-TNK-FIT-GREY-M"
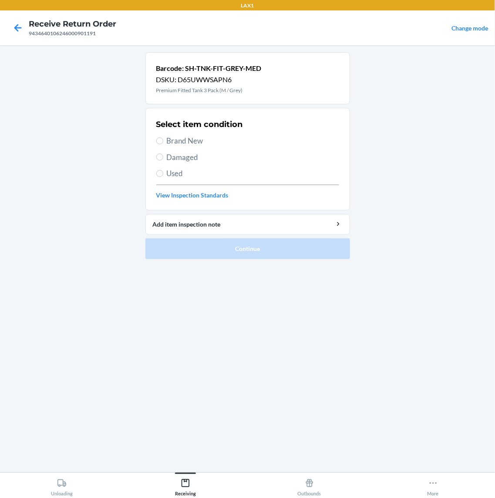
click at [176, 173] on span "Used" at bounding box center [253, 173] width 172 height 11
click at [163, 173] on input "Used" at bounding box center [159, 173] width 7 height 7
radio input "true"
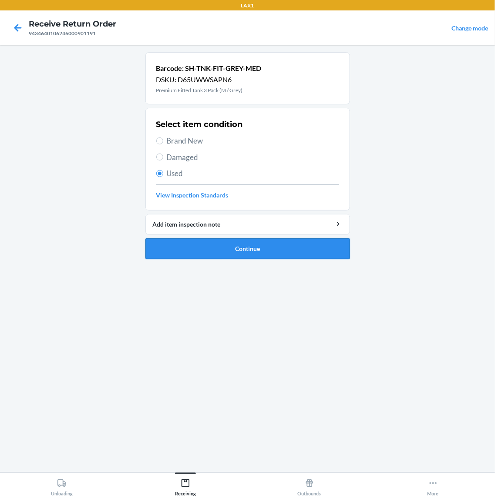
click at [203, 243] on button "Continue" at bounding box center [247, 248] width 204 height 21
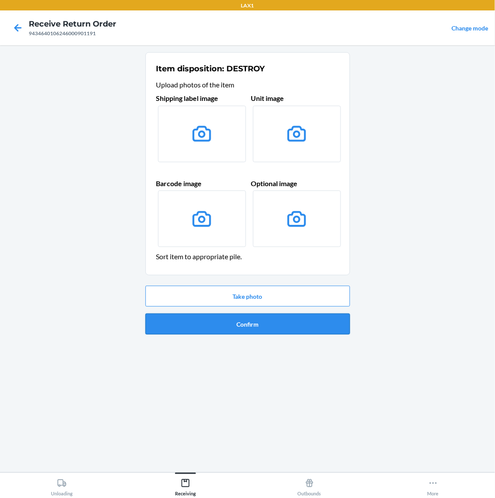
click at [231, 318] on button "Confirm" at bounding box center [247, 324] width 204 height 21
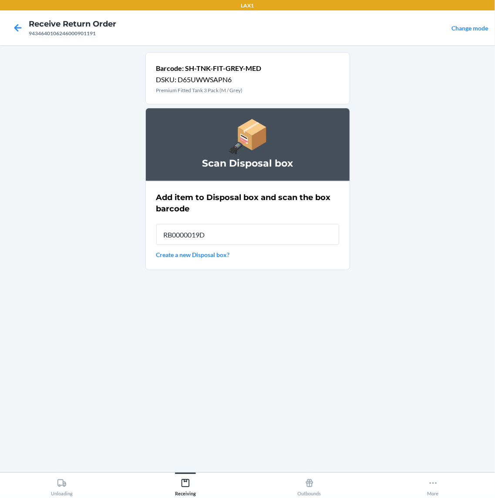
type input "RB0000019D0"
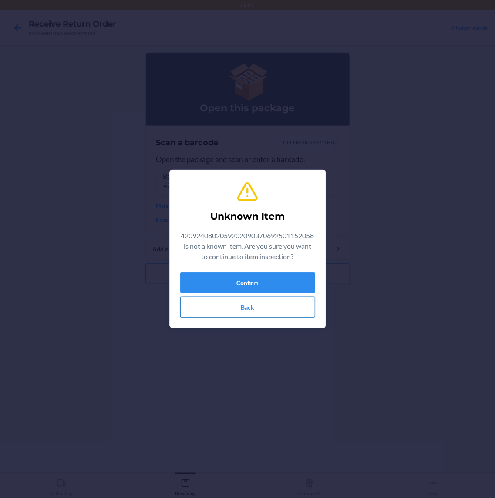
click at [295, 300] on button "Back" at bounding box center [247, 307] width 135 height 21
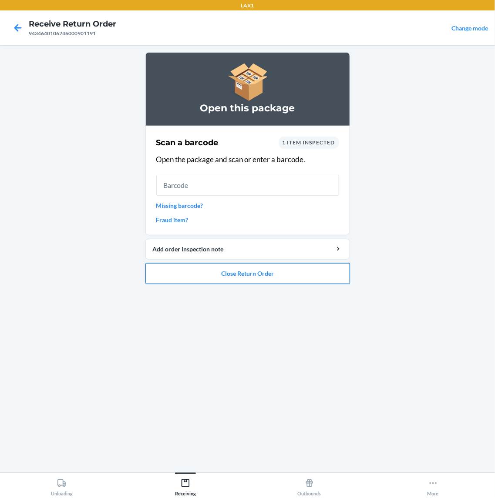
click at [267, 274] on button "Close Return Order" at bounding box center [247, 273] width 204 height 21
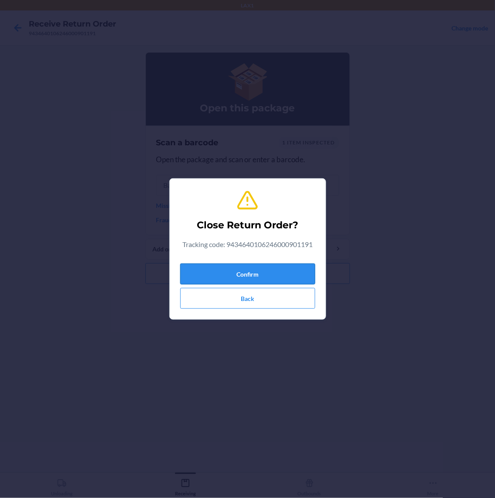
click at [267, 264] on button "Confirm" at bounding box center [247, 274] width 135 height 21
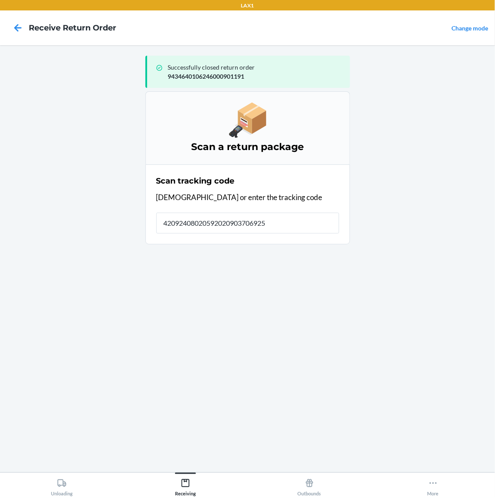
type input "420924080205920209037069250"
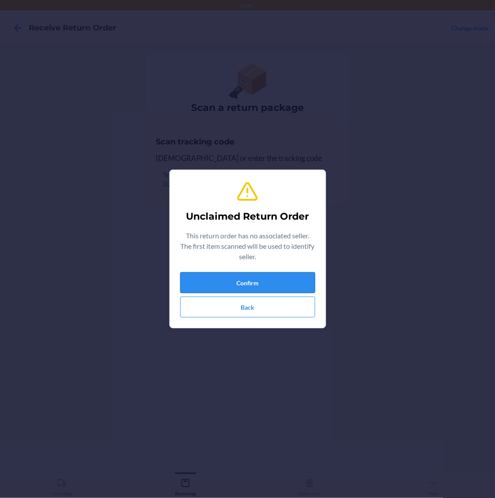
click at [257, 275] on button "Confirm" at bounding box center [247, 282] width 135 height 21
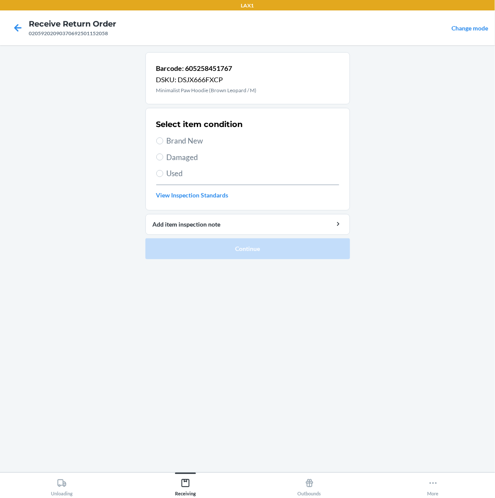
click at [186, 174] on span "Used" at bounding box center [253, 173] width 172 height 11
click at [163, 174] on input "Used" at bounding box center [159, 173] width 7 height 7
radio input "true"
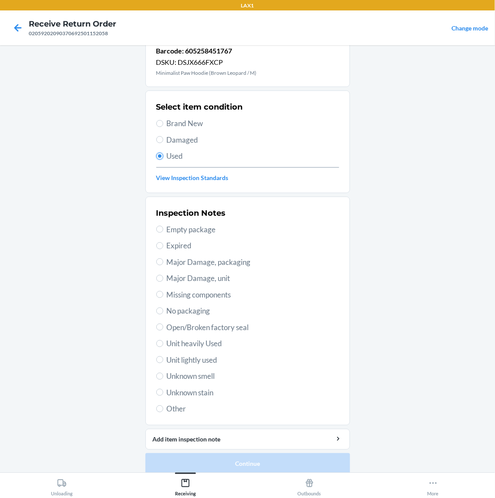
scroll to position [26, 0]
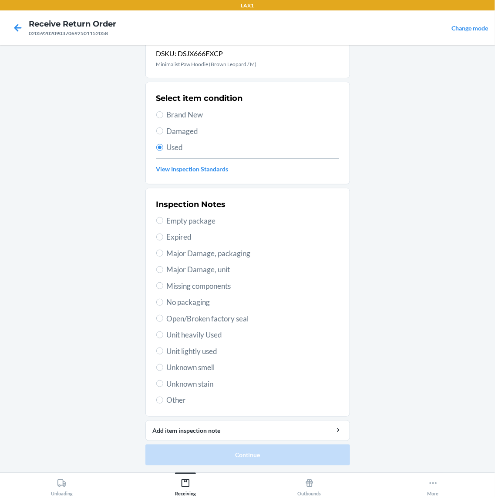
click at [200, 337] on span "Unit heavily Used" at bounding box center [253, 334] width 172 height 11
click at [163, 337] on input "Unit heavily Used" at bounding box center [159, 334] width 7 height 7
radio input "true"
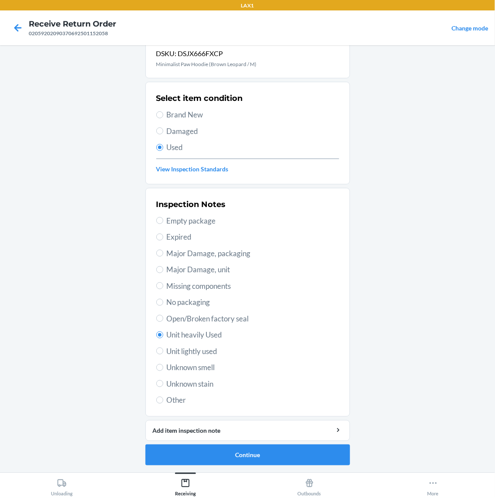
click at [215, 351] on span "Unit lightly used" at bounding box center [253, 351] width 172 height 11
click at [163, 351] on input "Unit lightly used" at bounding box center [159, 351] width 7 height 7
radio input "true"
radio input "false"
click at [240, 449] on button "Continue" at bounding box center [247, 455] width 204 height 21
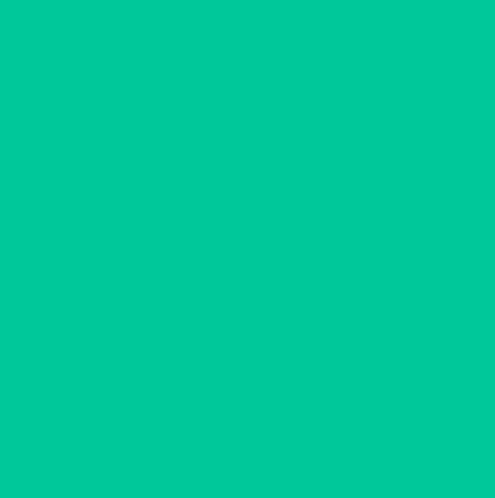
scroll to position [0, 0]
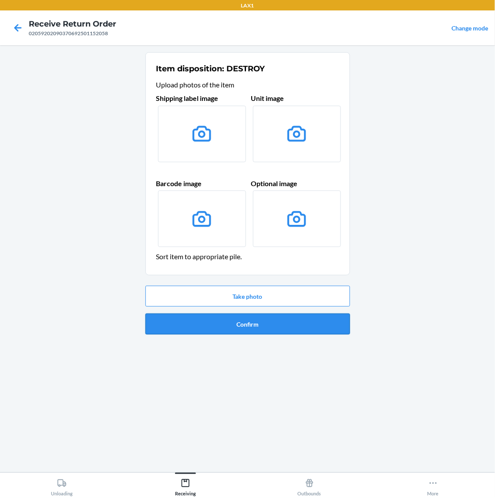
click at [249, 325] on button "Confirm" at bounding box center [247, 324] width 204 height 21
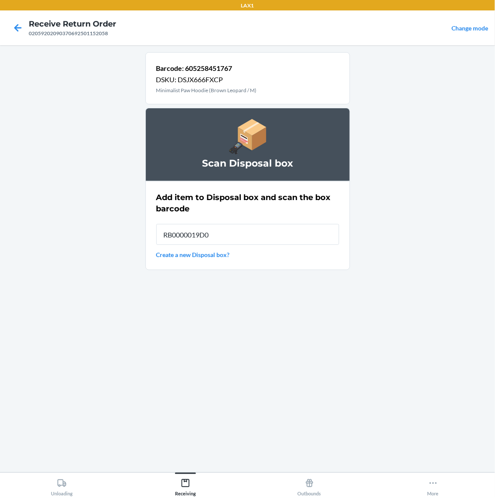
type input "RB0000019D0"
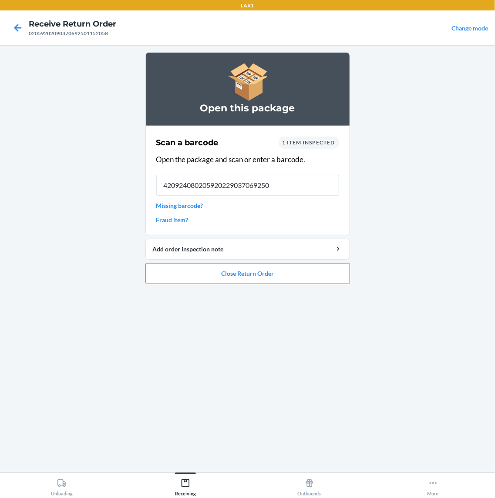
type input "4209240802059202290370692500"
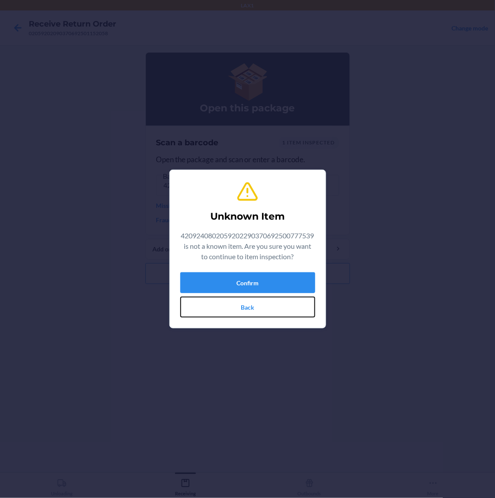
click at [264, 311] on button "Back" at bounding box center [247, 307] width 135 height 21
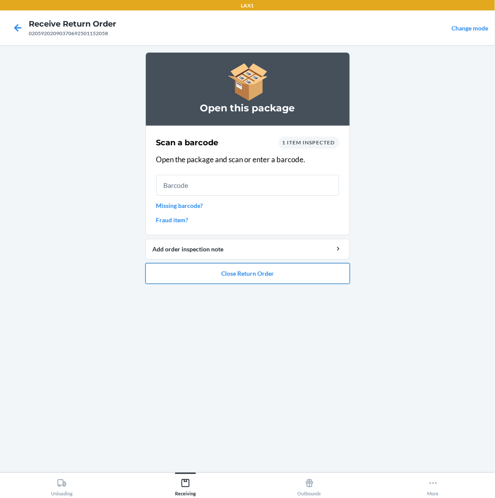
click at [271, 273] on button "Close Return Order" at bounding box center [247, 273] width 204 height 21
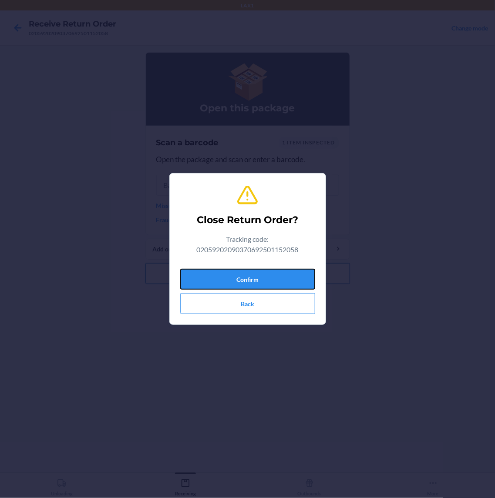
click at [271, 273] on button "Confirm" at bounding box center [247, 279] width 135 height 21
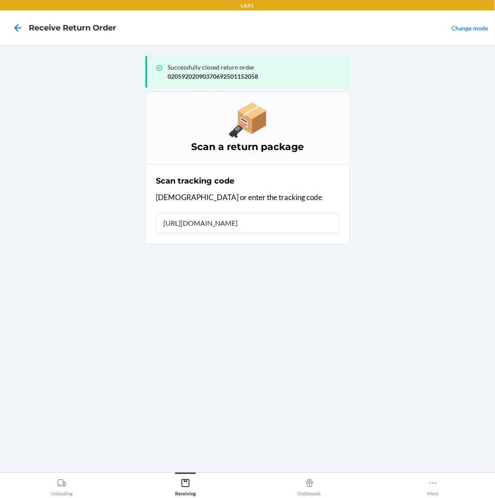
type input "[URL][DOMAIN_NAME]"
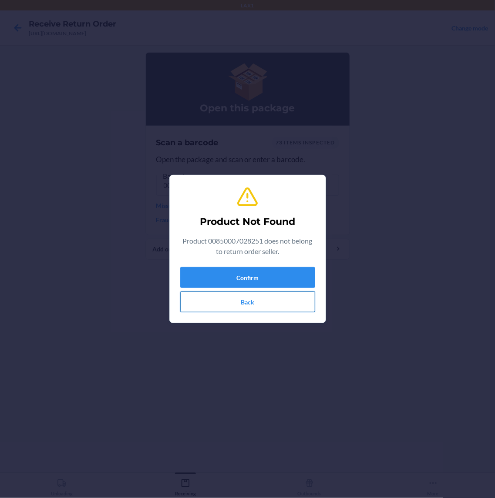
click at [238, 303] on button "Back" at bounding box center [247, 301] width 135 height 21
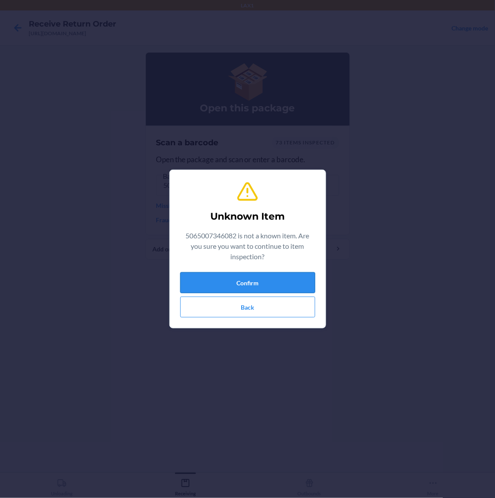
click at [279, 283] on button "Confirm" at bounding box center [247, 282] width 135 height 21
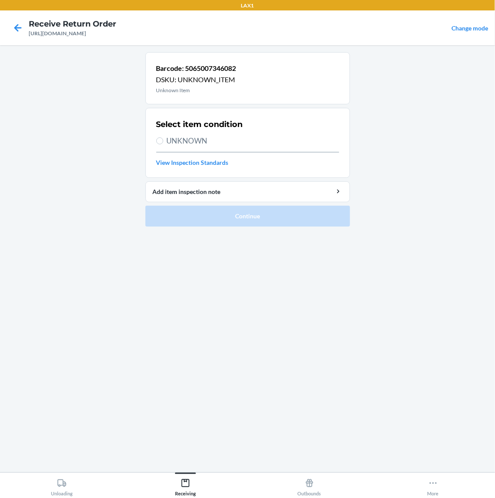
click at [180, 139] on span "UNKNOWN" at bounding box center [253, 140] width 172 height 11
click at [163, 139] on input "UNKNOWN" at bounding box center [159, 140] width 7 height 7
radio input "true"
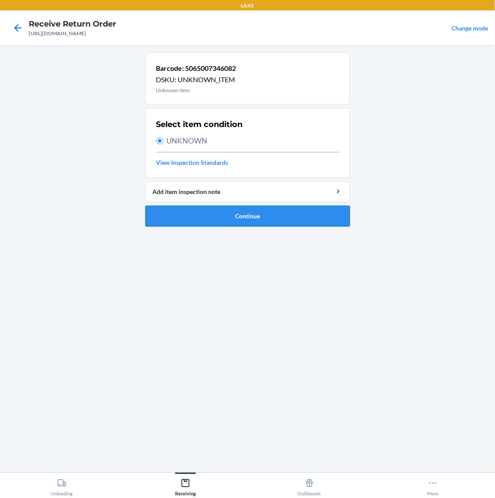
click at [237, 224] on button "Continue" at bounding box center [247, 216] width 204 height 21
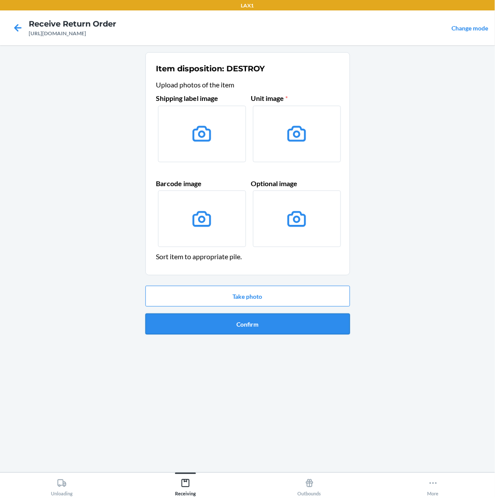
click at [283, 320] on button "Confirm" at bounding box center [247, 324] width 204 height 21
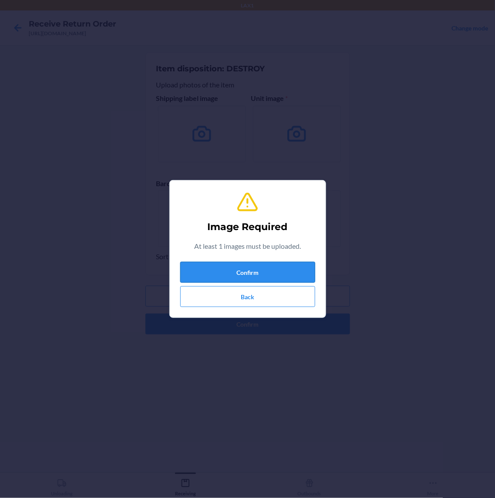
click at [283, 274] on button "Confirm" at bounding box center [247, 272] width 135 height 21
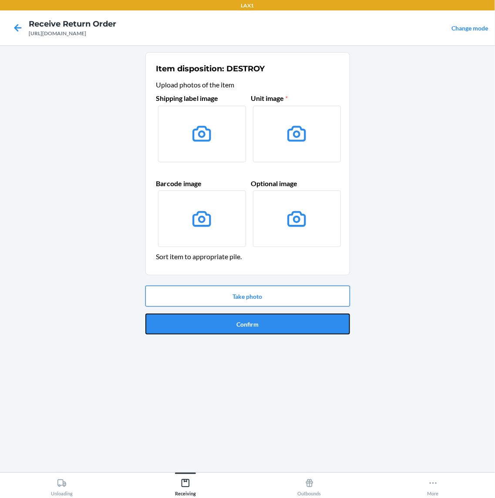
drag, startPoint x: 301, startPoint y: 316, endPoint x: 302, endPoint y: 289, distance: 27.0
click at [302, 289] on div "Take photo Confirm" at bounding box center [247, 310] width 204 height 56
click at [302, 289] on button "Take photo" at bounding box center [247, 296] width 204 height 21
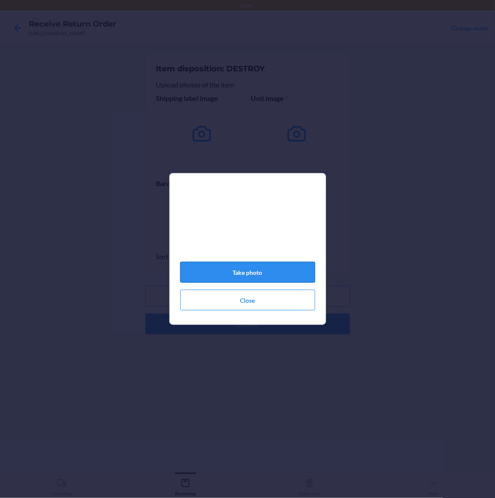
click at [248, 272] on button "Take photo" at bounding box center [247, 272] width 135 height 21
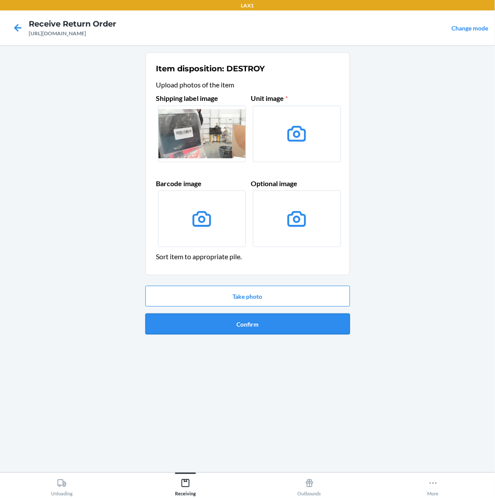
click at [316, 323] on button "Confirm" at bounding box center [247, 324] width 204 height 21
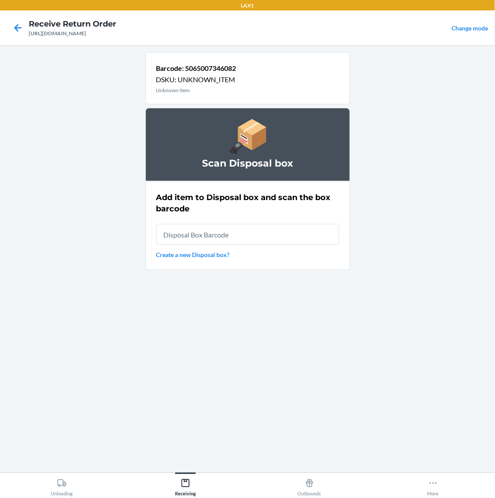
click at [251, 235] on input "text" at bounding box center [247, 234] width 183 height 21
type input "RB0000019D0"
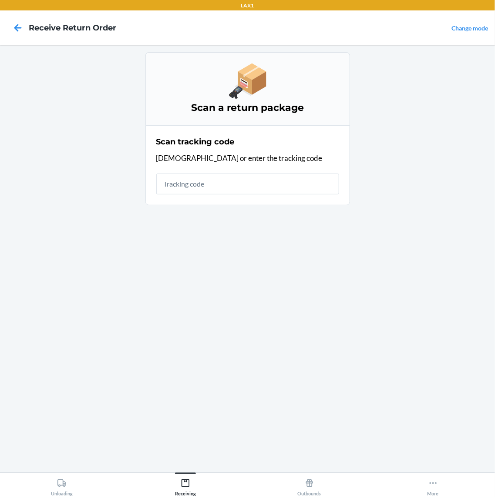
click at [220, 184] on input "text" at bounding box center [247, 184] width 183 height 21
type input "420924080205920209037069"
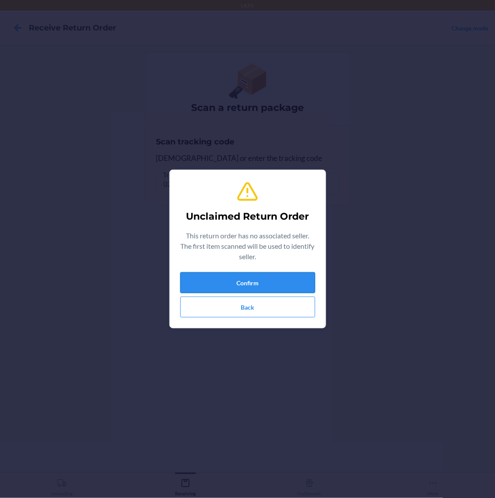
click at [251, 275] on button "Confirm" at bounding box center [247, 282] width 135 height 21
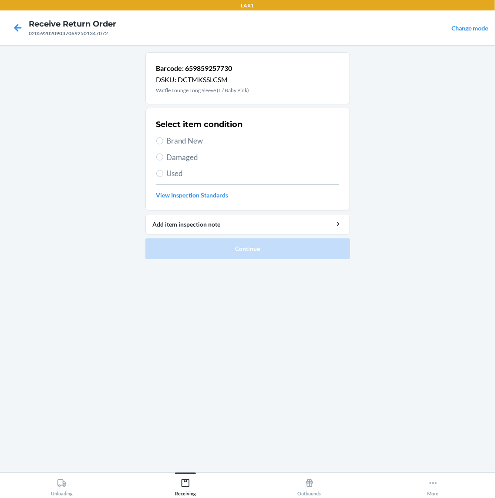
click at [177, 138] on span "Brand New" at bounding box center [253, 140] width 172 height 11
click at [163, 138] on input "Brand New" at bounding box center [159, 140] width 7 height 7
radio input "true"
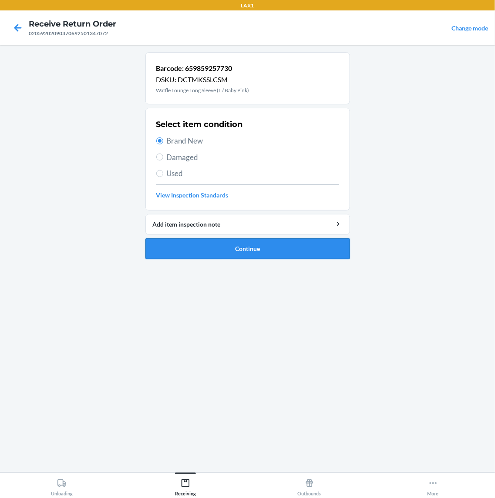
click at [248, 240] on button "Continue" at bounding box center [247, 248] width 204 height 21
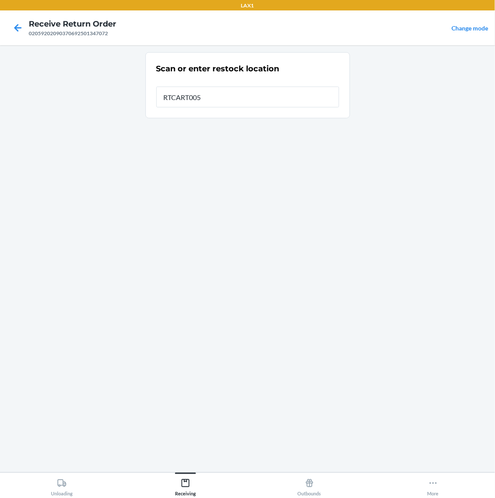
type input "RTCART005"
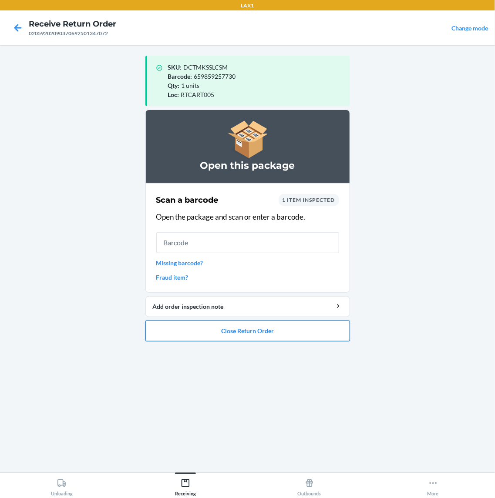
click at [318, 327] on button "Close Return Order" at bounding box center [247, 331] width 204 height 21
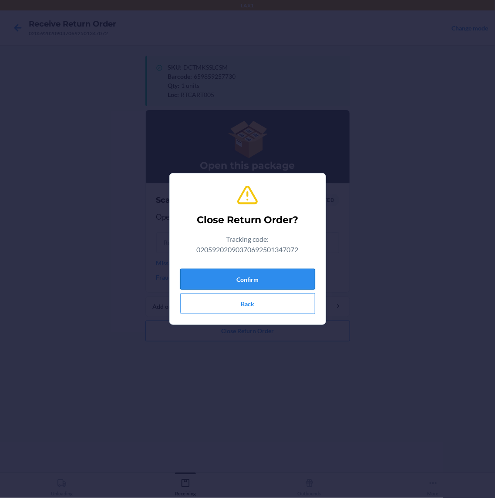
click at [266, 270] on button "Confirm" at bounding box center [247, 279] width 135 height 21
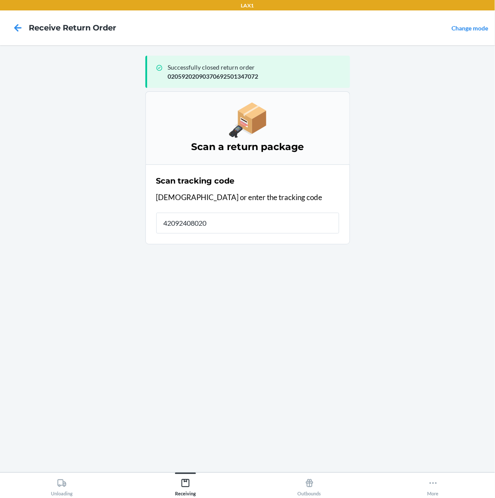
type input "420924080205"
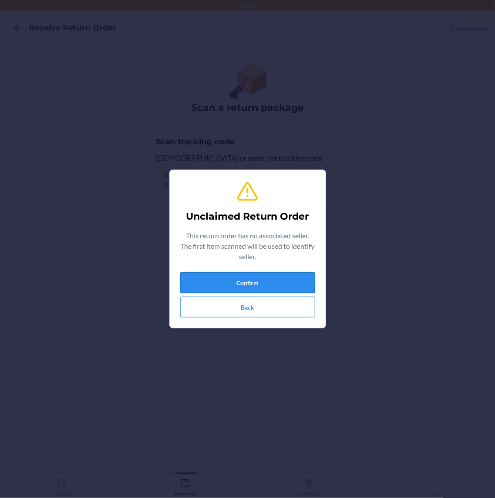
click at [254, 281] on button "Confirm" at bounding box center [247, 282] width 135 height 21
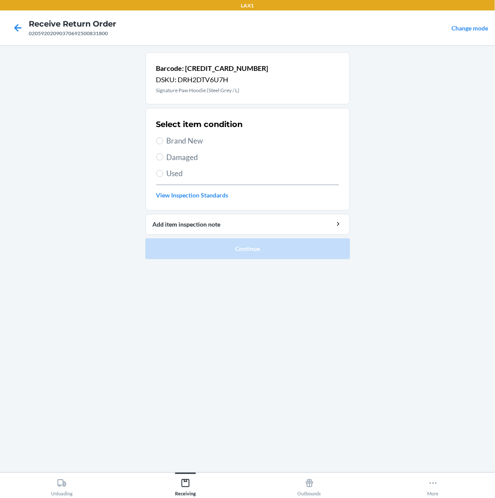
click at [167, 177] on span "Used" at bounding box center [253, 173] width 172 height 11
click at [163, 177] on input "Used" at bounding box center [159, 173] width 7 height 7
radio input "true"
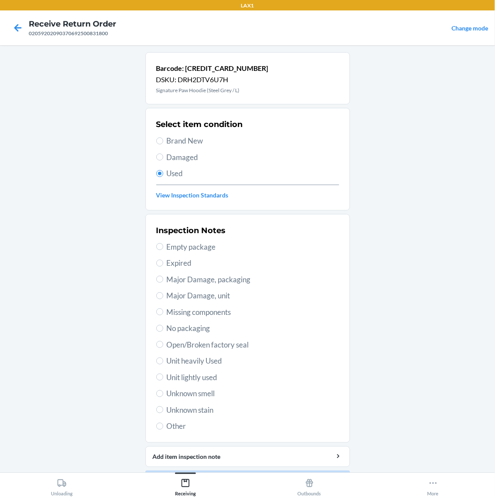
click at [203, 357] on span "Unit heavily Used" at bounding box center [253, 360] width 172 height 11
click at [163, 358] on input "Unit heavily Used" at bounding box center [159, 361] width 7 height 7
radio input "true"
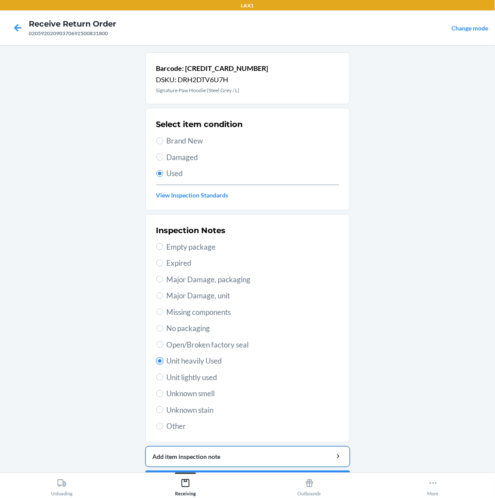
scroll to position [26, 0]
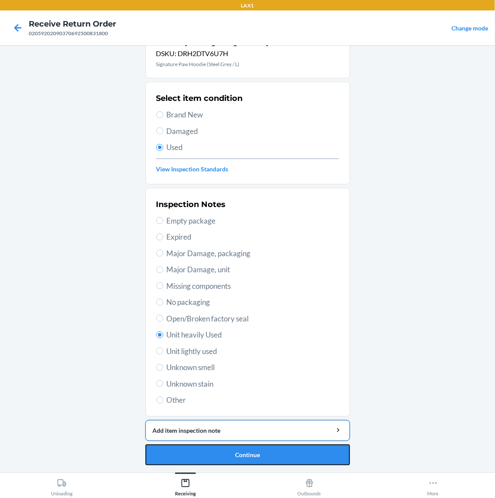
drag, startPoint x: 227, startPoint y: 455, endPoint x: 225, endPoint y: 443, distance: 12.3
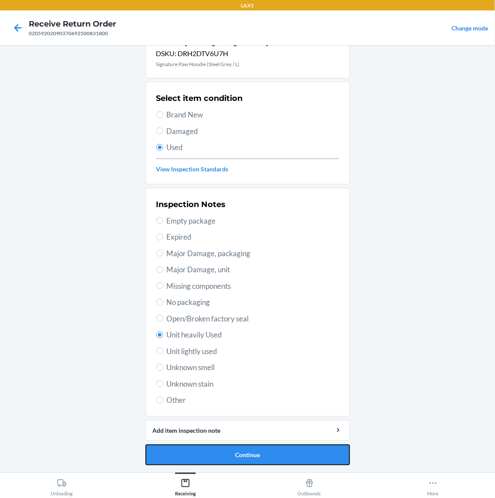
click at [226, 454] on button "Continue" at bounding box center [247, 455] width 204 height 21
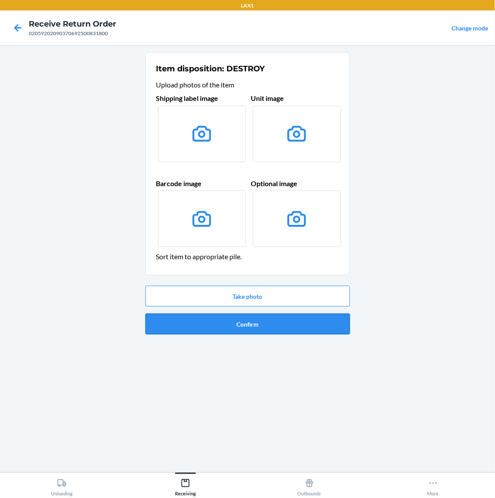
click at [285, 320] on button "Confirm" at bounding box center [247, 324] width 204 height 21
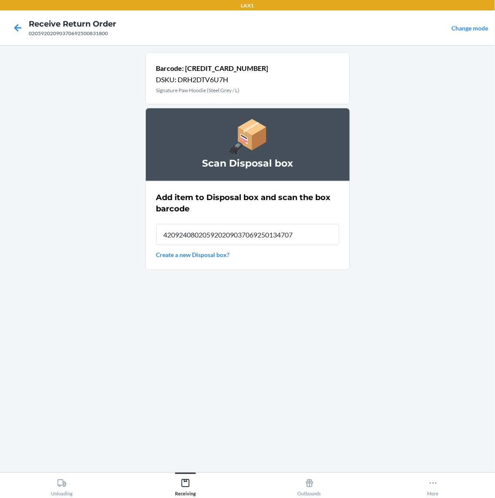
type input "4209240802059202090370692501347072"
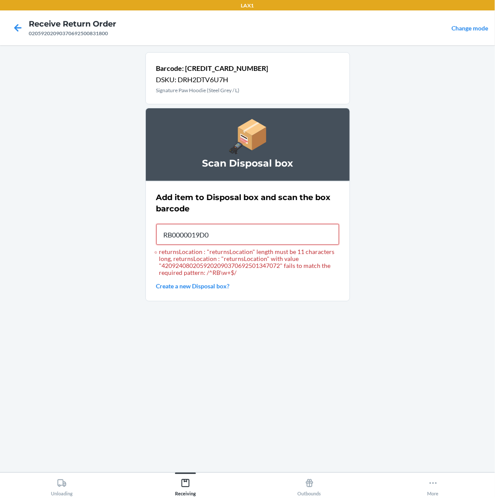
type input "RB0000019D0"
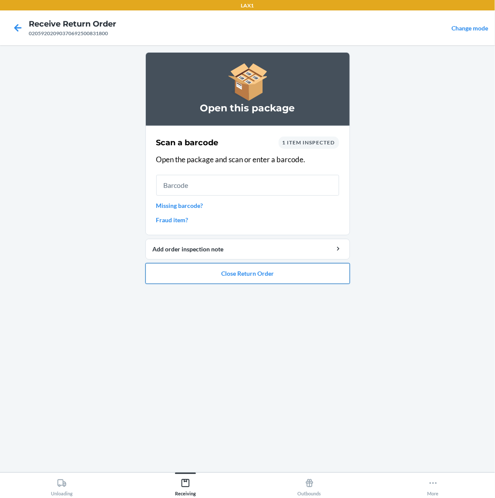
click at [237, 264] on button "Close Return Order" at bounding box center [247, 273] width 204 height 21
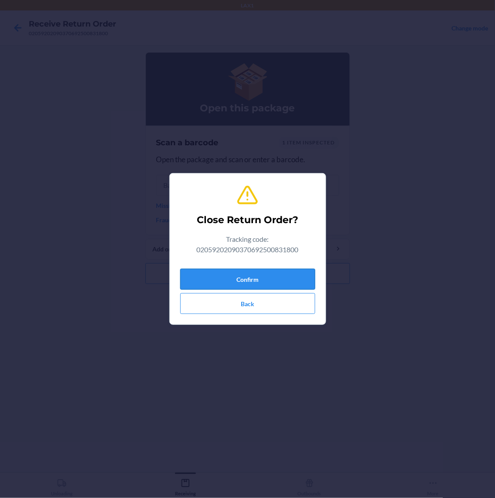
click at [242, 270] on button "Confirm" at bounding box center [247, 279] width 135 height 21
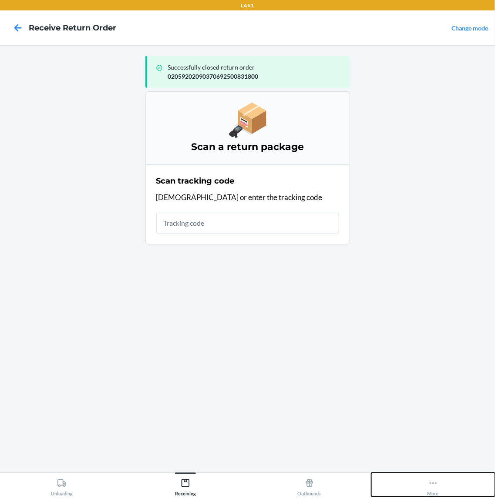
click at [443, 481] on button "More" at bounding box center [433, 485] width 124 height 24
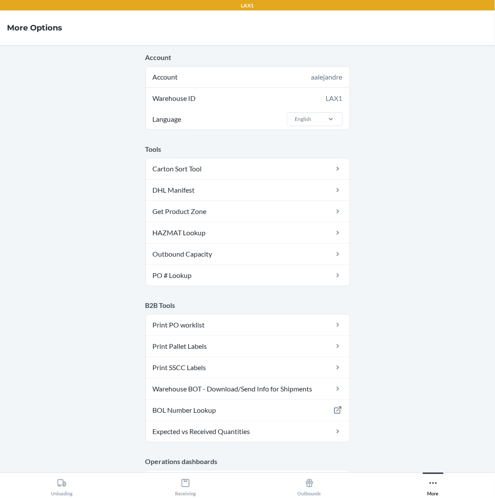
click at [55, 493] on div "Unloading Receiving Outbounds More" at bounding box center [247, 485] width 495 height 26
click at [221, 492] on button "Receiving" at bounding box center [186, 485] width 124 height 24
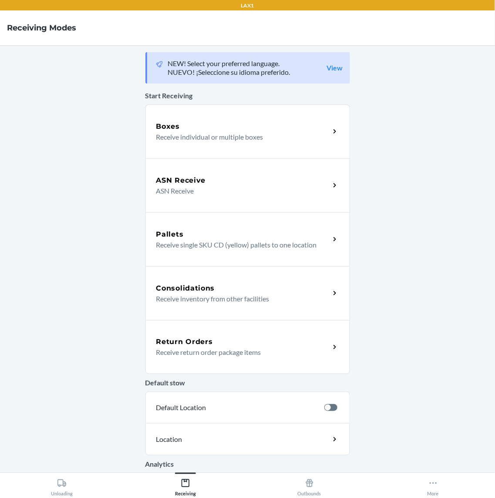
click at [239, 354] on p "Receive return order package items" at bounding box center [239, 352] width 167 height 10
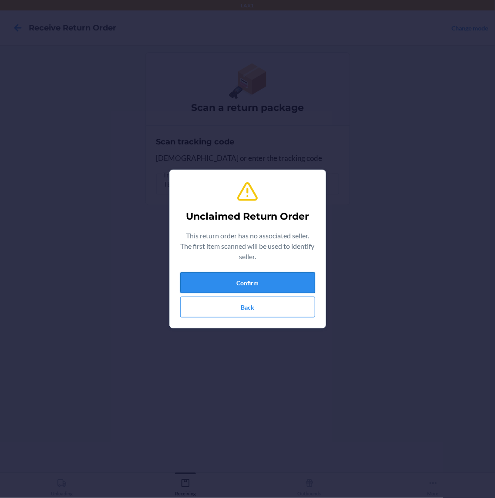
click at [280, 286] on button "Confirm" at bounding box center [247, 282] width 135 height 21
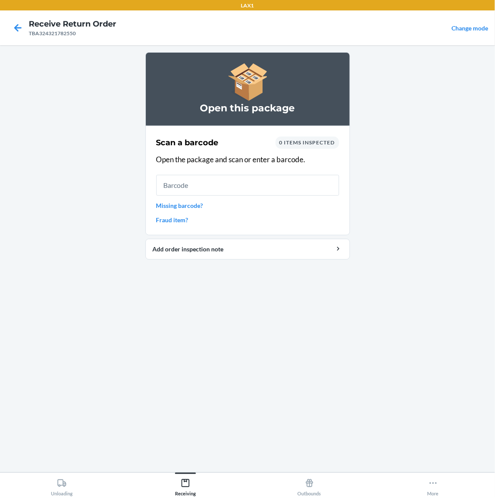
drag, startPoint x: 238, startPoint y: 179, endPoint x: 251, endPoint y: 169, distance: 16.8
click at [238, 179] on input "text" at bounding box center [247, 185] width 183 height 21
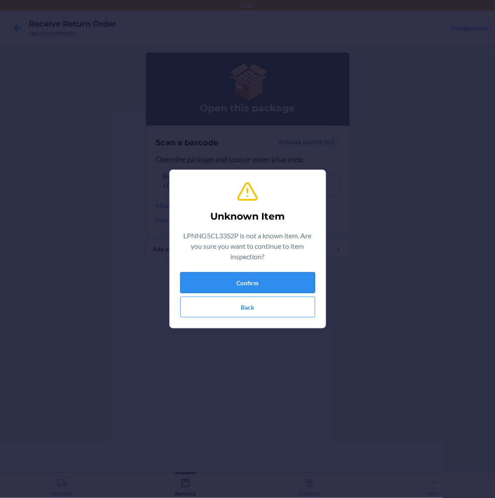
click at [301, 277] on button "Confirm" at bounding box center [247, 282] width 135 height 21
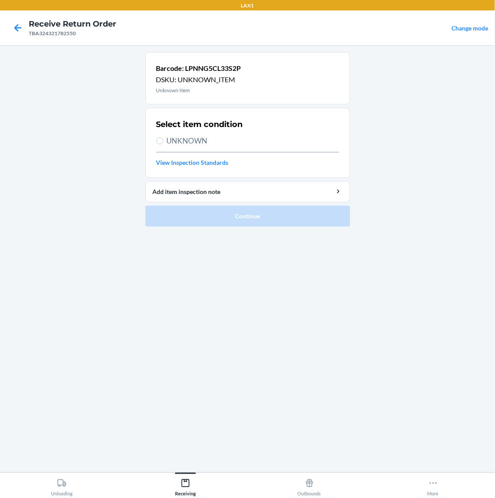
drag, startPoint x: 256, startPoint y: 144, endPoint x: 268, endPoint y: 187, distance: 45.3
click at [256, 143] on span "UNKNOWN" at bounding box center [253, 140] width 172 height 11
click at [163, 143] on input "UNKNOWN" at bounding box center [159, 140] width 7 height 7
radio input "true"
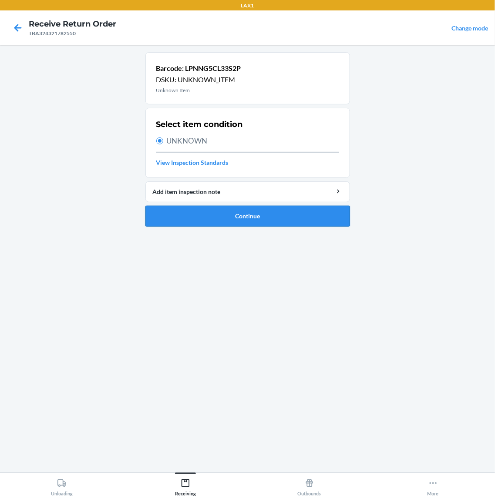
click at [275, 216] on button "Continue" at bounding box center [247, 216] width 204 height 21
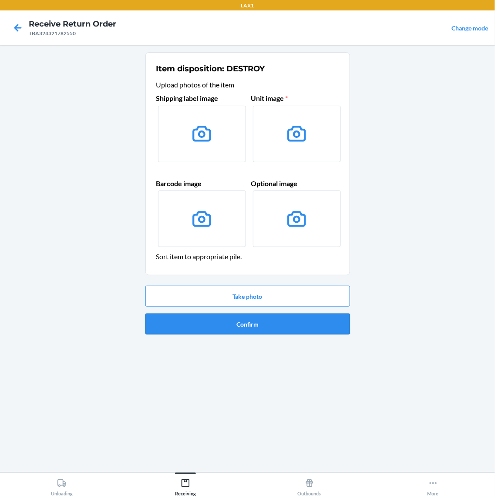
click at [266, 324] on button "Confirm" at bounding box center [247, 324] width 204 height 21
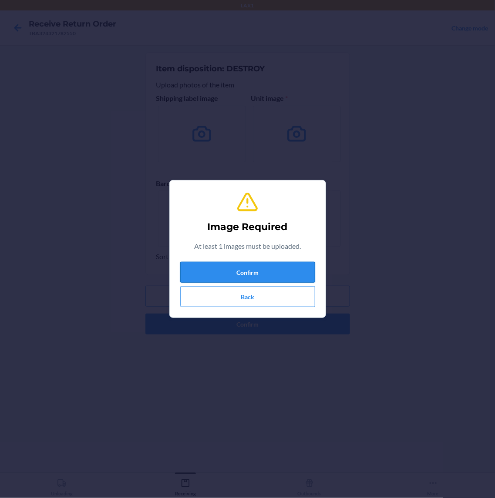
click at [274, 268] on button "Confirm" at bounding box center [247, 272] width 135 height 21
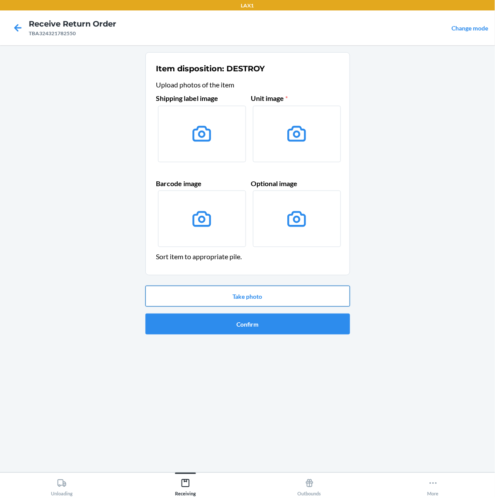
click at [305, 292] on button "Take photo" at bounding box center [247, 296] width 204 height 21
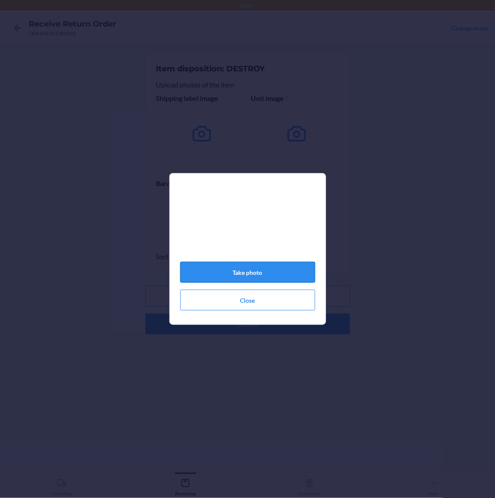
click at [241, 277] on button "Take photo" at bounding box center [247, 272] width 135 height 21
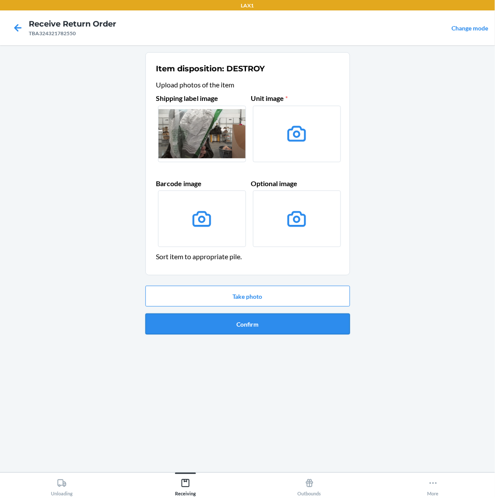
click at [301, 321] on button "Confirm" at bounding box center [247, 324] width 204 height 21
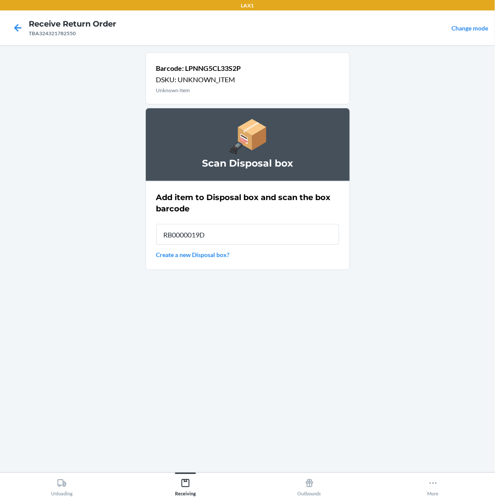
type input "RB0000019D0"
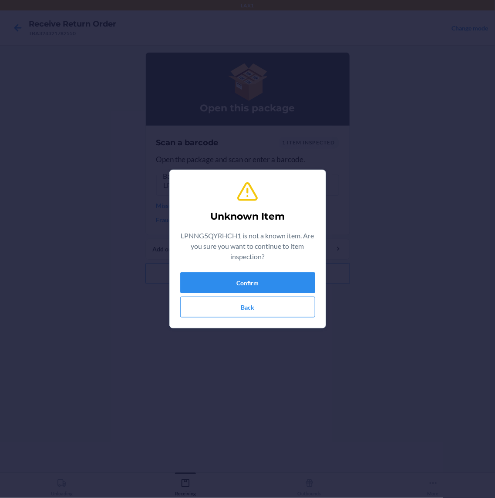
type input "843085154806"
click at [191, 314] on button "Back" at bounding box center [247, 307] width 135 height 21
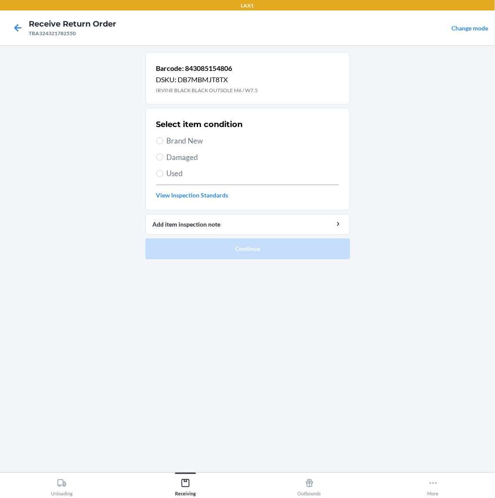
click at [187, 169] on span "Used" at bounding box center [253, 173] width 172 height 11
click at [163, 170] on input "Used" at bounding box center [159, 173] width 7 height 7
radio input "true"
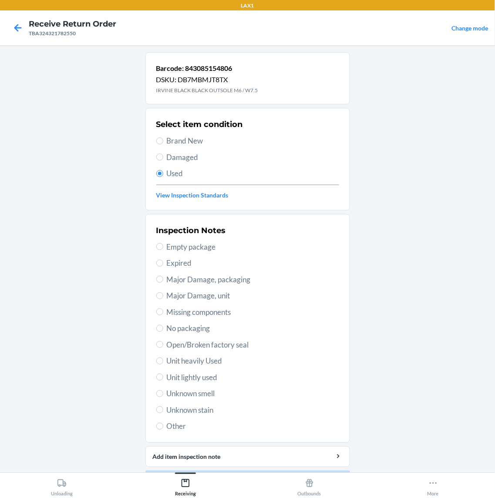
click at [218, 361] on span "Unit heavily Used" at bounding box center [253, 360] width 172 height 11
click at [163, 361] on input "Unit heavily Used" at bounding box center [159, 361] width 7 height 7
radio input "true"
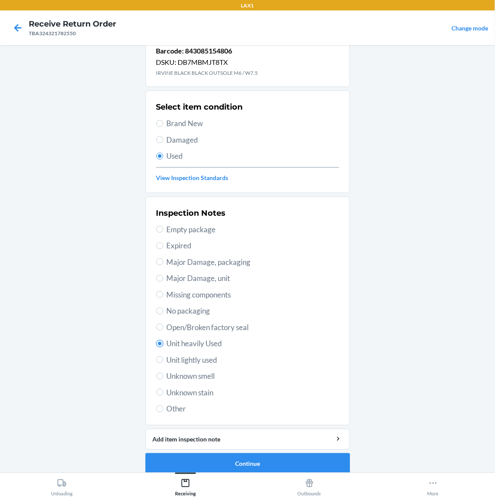
scroll to position [26, 0]
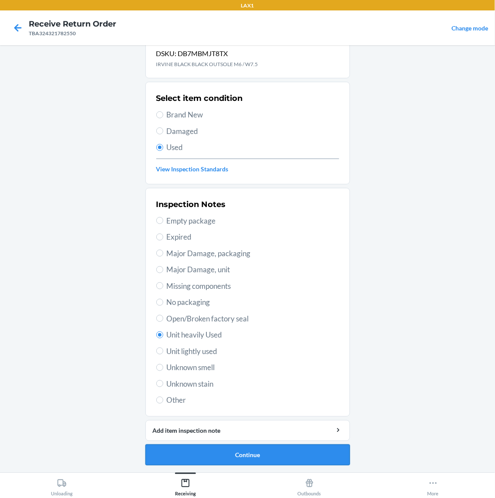
click at [255, 455] on button "Continue" at bounding box center [247, 455] width 204 height 21
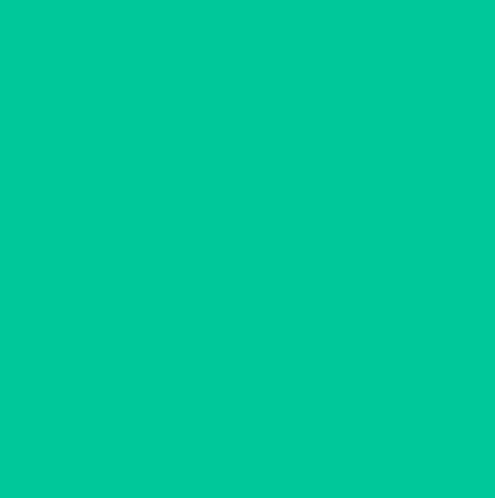
scroll to position [0, 0]
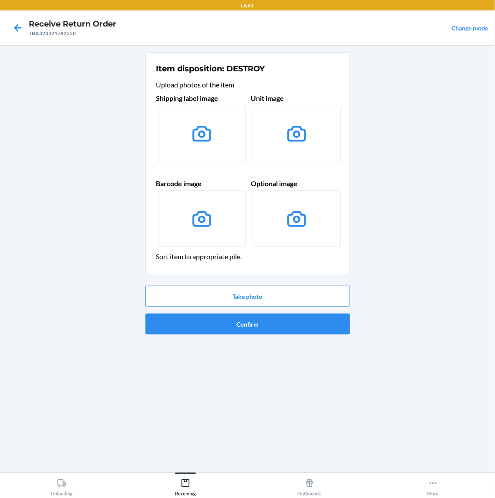
click at [264, 353] on div "Item disposition: DESTROY Upload photos of the item Shipping label image Unit i…" at bounding box center [247, 258] width 204 height 413
drag, startPoint x: 264, startPoint y: 341, endPoint x: 264, endPoint y: 326, distance: 14.4
click at [264, 333] on ol "Item disposition: DESTROY Upload photos of the item Shipping label image Unit i…" at bounding box center [247, 196] width 204 height 289
click at [264, 326] on button "Confirm" at bounding box center [247, 324] width 204 height 21
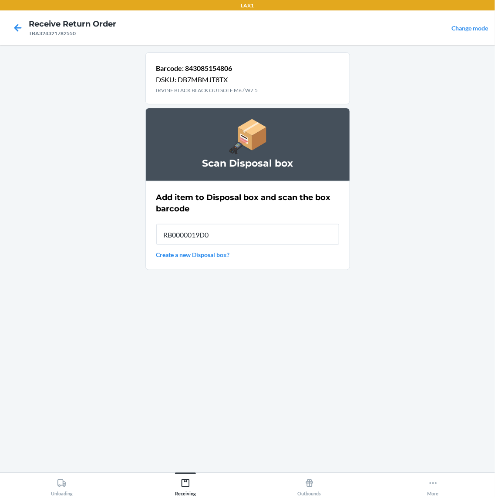
type input "RB0000019D0"
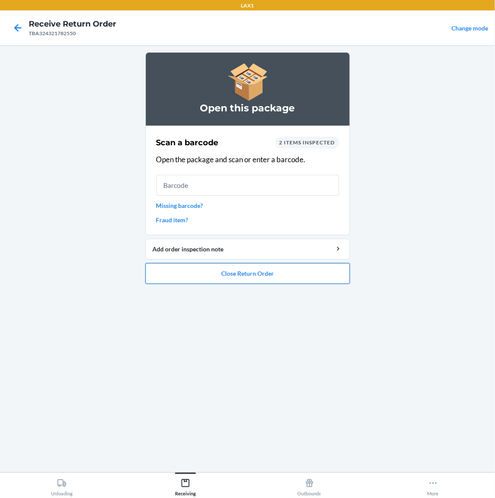
click at [216, 266] on button "Close Return Order" at bounding box center [247, 273] width 204 height 21
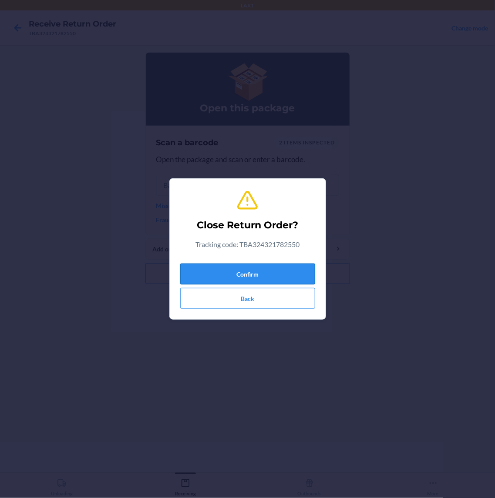
click at [233, 266] on button "Confirm" at bounding box center [247, 274] width 135 height 21
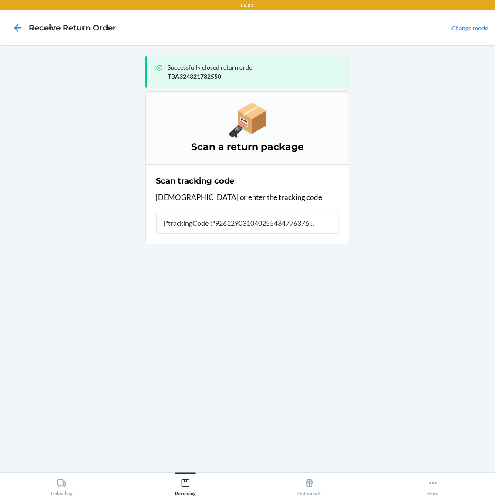
type input "{"trackingCode":"92612903104025543477637686","sortCode":"LAX-"
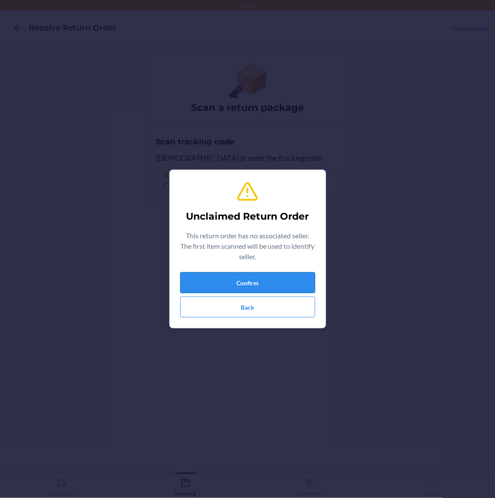
click at [198, 276] on button "Confirm" at bounding box center [247, 282] width 135 height 21
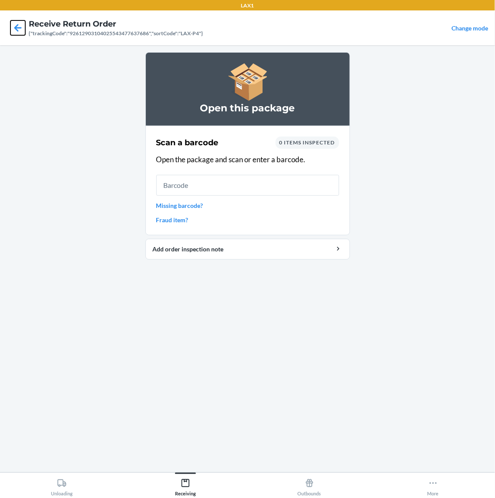
click at [11, 29] on icon at bounding box center [17, 27] width 15 height 15
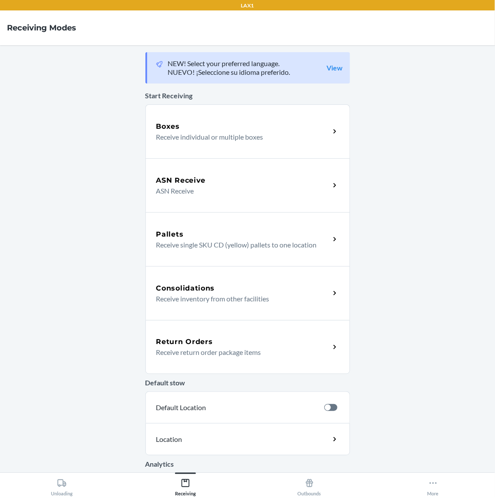
click at [201, 351] on p "Receive return order package items" at bounding box center [239, 352] width 167 height 10
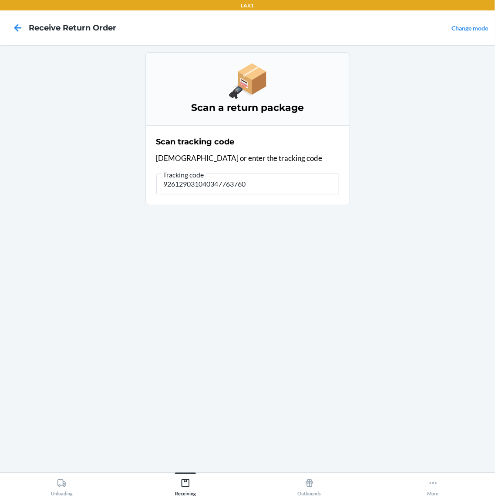
type input "9261290310403477637606"
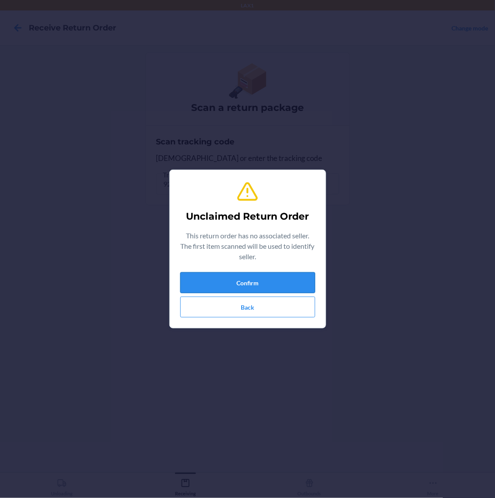
drag, startPoint x: 251, startPoint y: 284, endPoint x: 241, endPoint y: 282, distance: 9.7
click at [251, 283] on button "Confirm" at bounding box center [247, 282] width 135 height 21
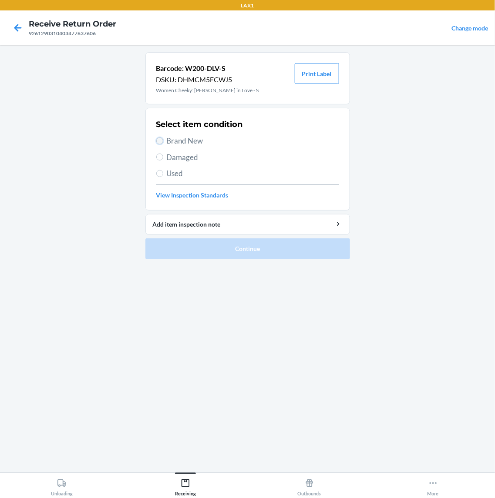
click at [161, 138] on input "Brand New" at bounding box center [159, 140] width 7 height 7
radio input "true"
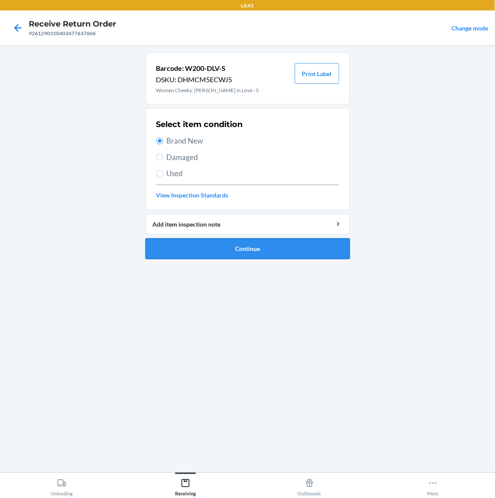
click at [275, 251] on button "Continue" at bounding box center [247, 248] width 204 height 21
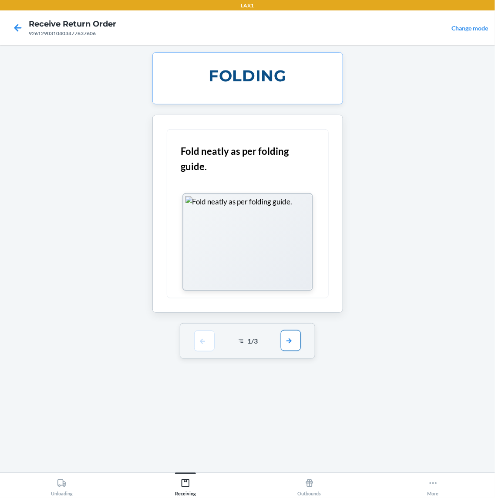
click at [282, 347] on button "button" at bounding box center [291, 340] width 20 height 21
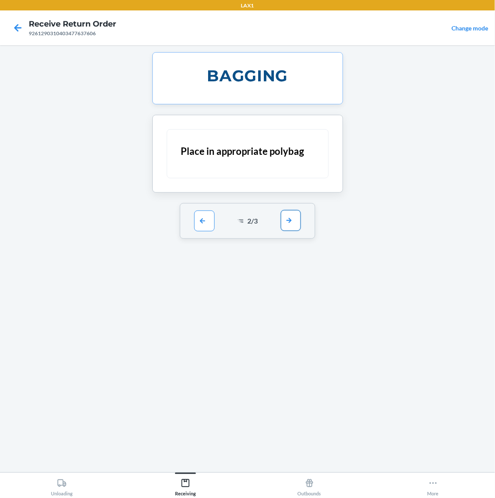
click at [291, 219] on button "button" at bounding box center [291, 220] width 20 height 21
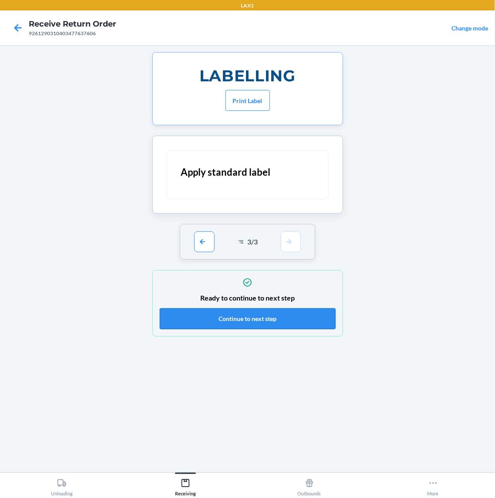
click at [291, 316] on button "Continue to next step" at bounding box center [248, 318] width 176 height 21
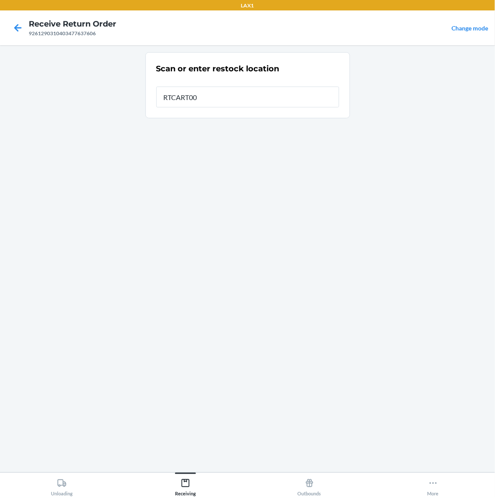
type input "RTCART005"
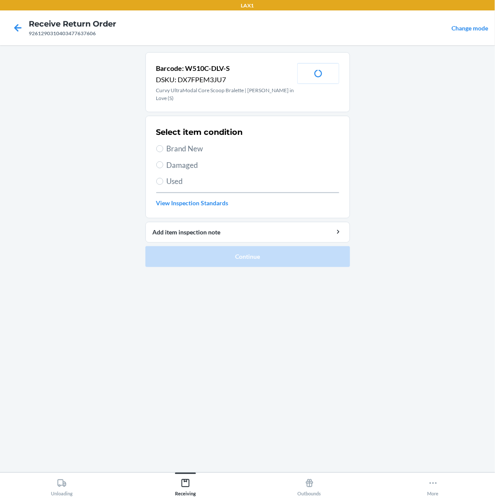
click at [70, 33] on div "9261290310403477637606" at bounding box center [72, 34] width 87 height 8
click at [70, 34] on div "9261290310403477637606" at bounding box center [72, 34] width 87 height 8
drag, startPoint x: 70, startPoint y: 34, endPoint x: 208, endPoint y: 207, distance: 221.2
click at [94, 136] on main "Barcode: W510C-DLV-S DSKU: DX7FPEM3JU7 Curvy UltraModal Core Scoop Bralette | […" at bounding box center [247, 258] width 495 height 427
click at [202, 143] on span "Brand New" at bounding box center [253, 148] width 172 height 11
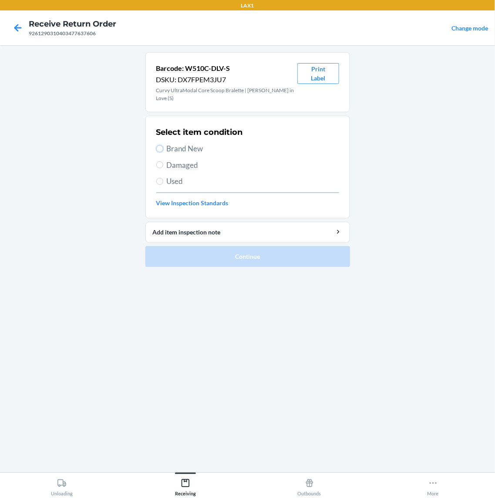
click at [163, 145] on input "Brand New" at bounding box center [159, 148] width 7 height 7
radio input "true"
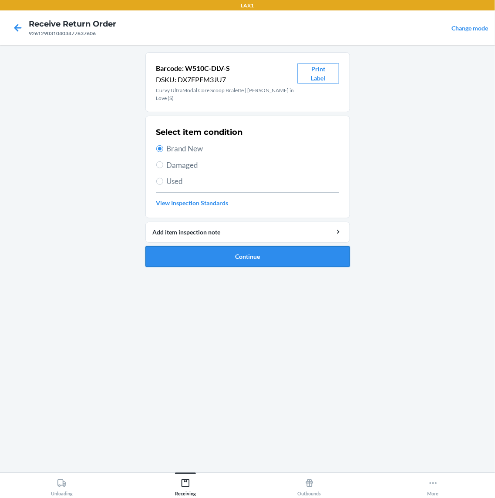
click at [327, 257] on button "Continue" at bounding box center [247, 256] width 204 height 21
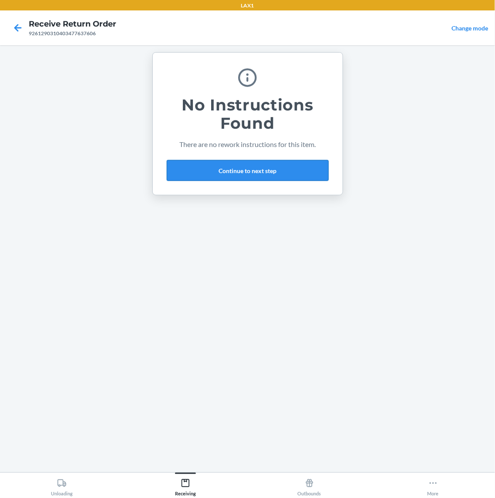
click at [257, 177] on button "Continue to next step" at bounding box center [248, 170] width 162 height 21
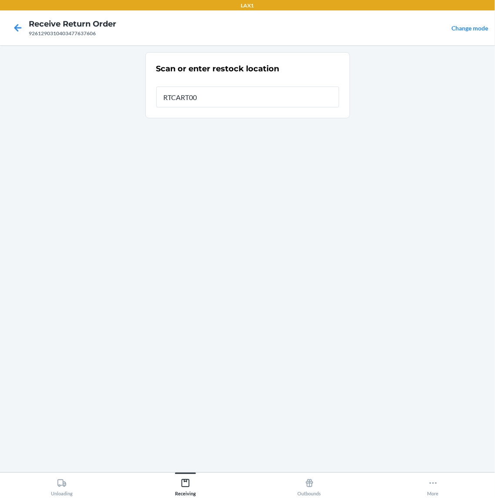
type input "RTCART005"
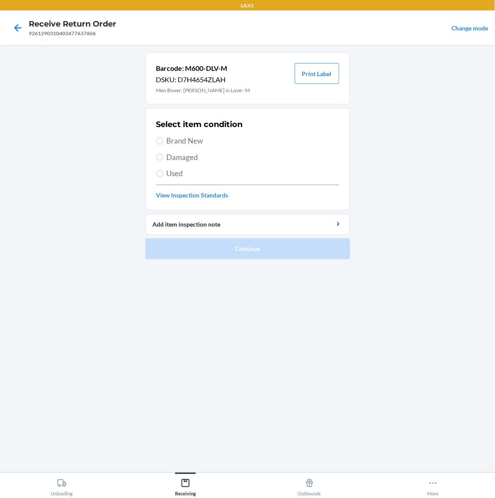
click at [160, 137] on label "Brand New" at bounding box center [247, 140] width 183 height 11
click at [160, 137] on input "Brand New" at bounding box center [159, 140] width 7 height 7
radio input "true"
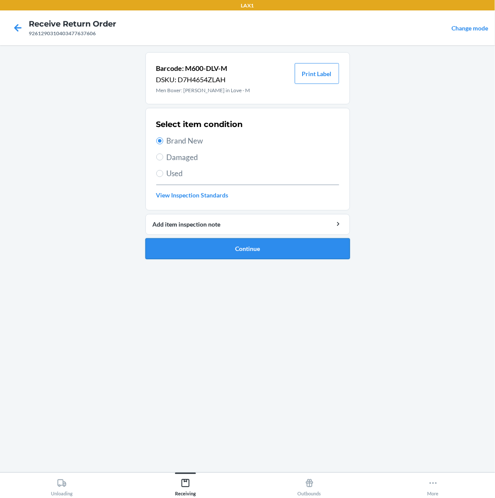
click at [209, 247] on button "Continue" at bounding box center [247, 248] width 204 height 21
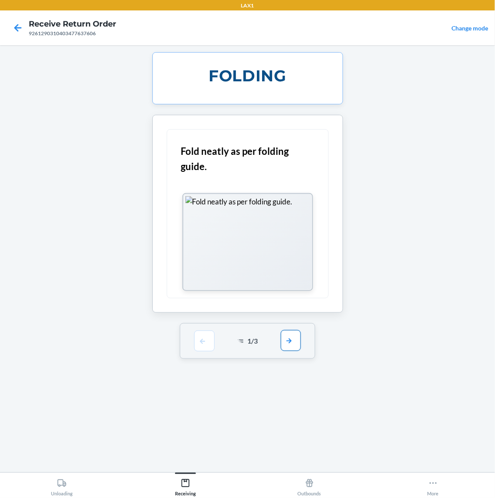
click at [286, 351] on button "button" at bounding box center [291, 340] width 20 height 21
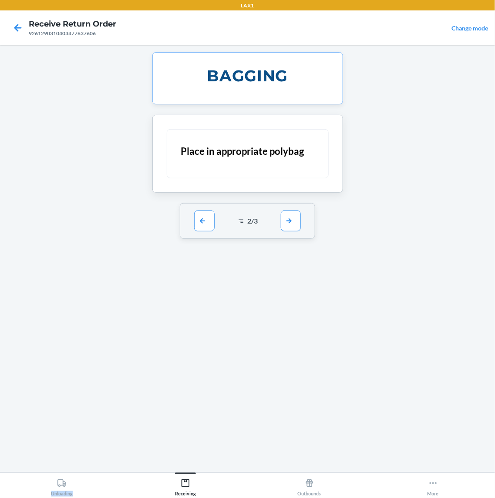
click at [286, 351] on div "BAGGING Place in appropriate polybag 2 / 3" at bounding box center [247, 258] width 204 height 413
drag, startPoint x: 286, startPoint y: 351, endPoint x: 297, endPoint y: 214, distance: 136.5
click at [297, 214] on button "button" at bounding box center [291, 220] width 20 height 21
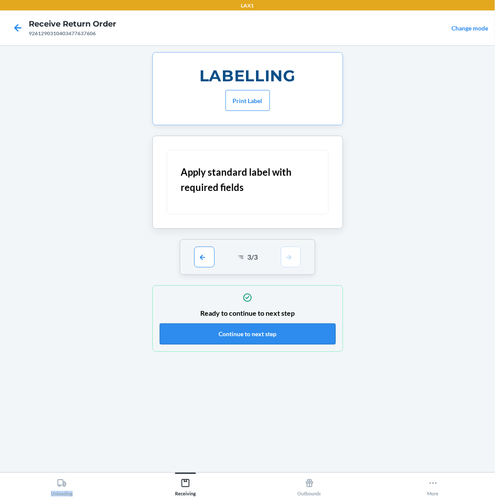
click at [297, 333] on button "Continue to next step" at bounding box center [248, 334] width 176 height 21
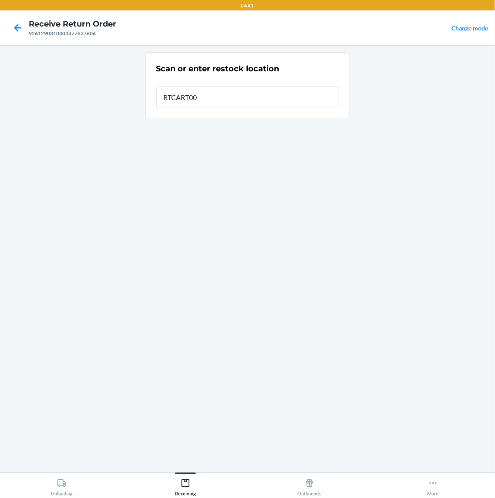
type input "RTCART005"
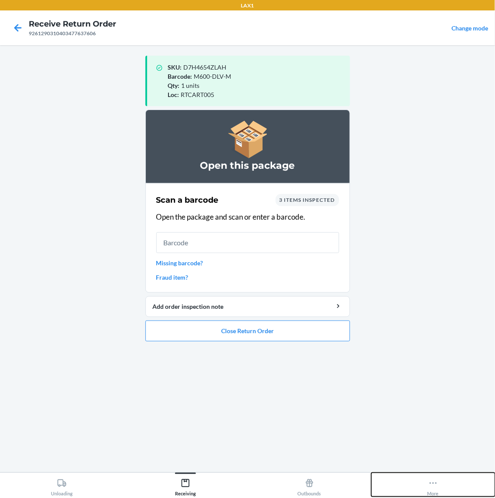
click at [433, 485] on icon at bounding box center [433, 483] width 10 height 10
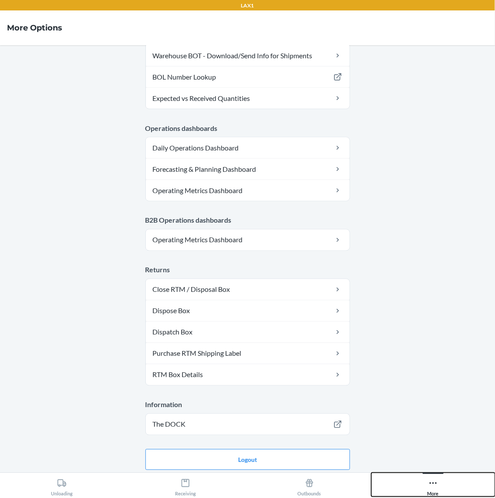
scroll to position [341, 0]
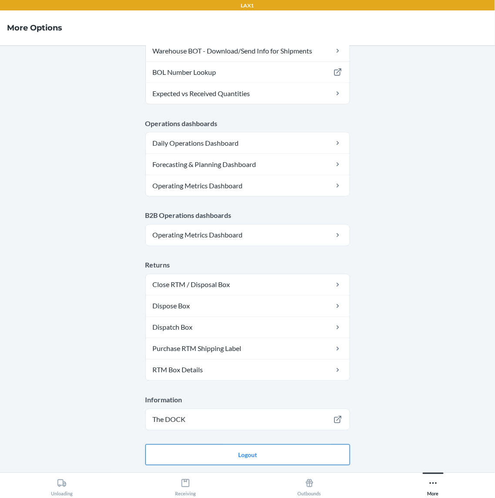
click at [236, 451] on button "Logout" at bounding box center [247, 455] width 204 height 21
